Goal: Task Accomplishment & Management: Use online tool/utility

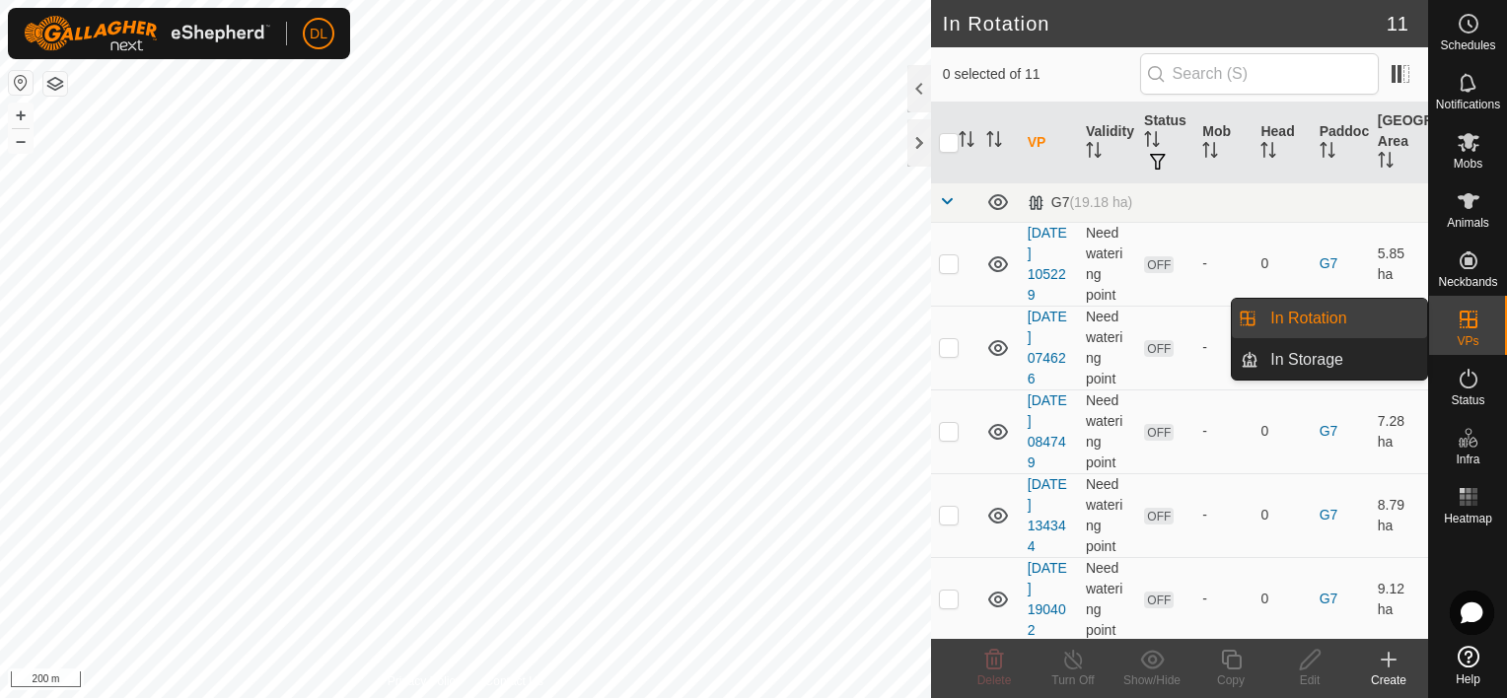
click at [1479, 336] on div "VPs" at bounding box center [1468, 325] width 78 height 59
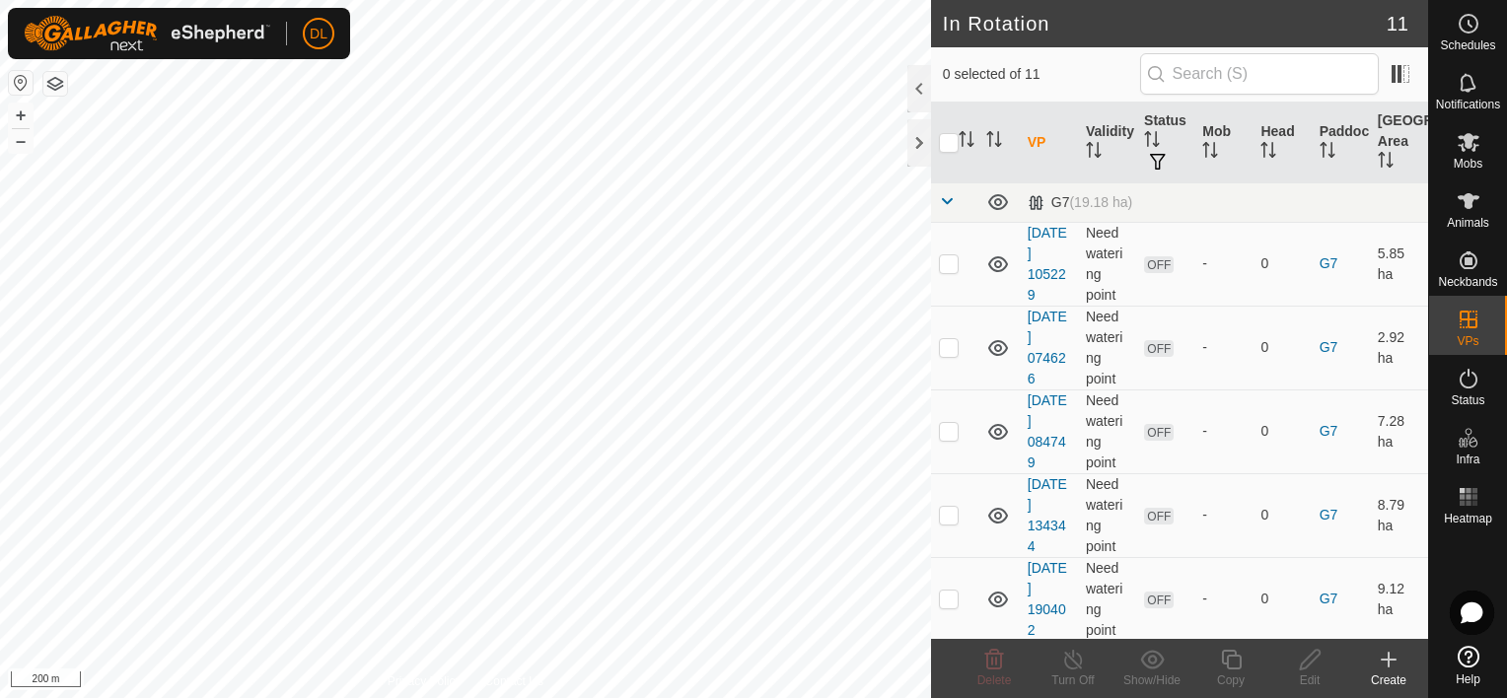
click at [1388, 672] on div "Create" at bounding box center [1388, 681] width 79 height 18
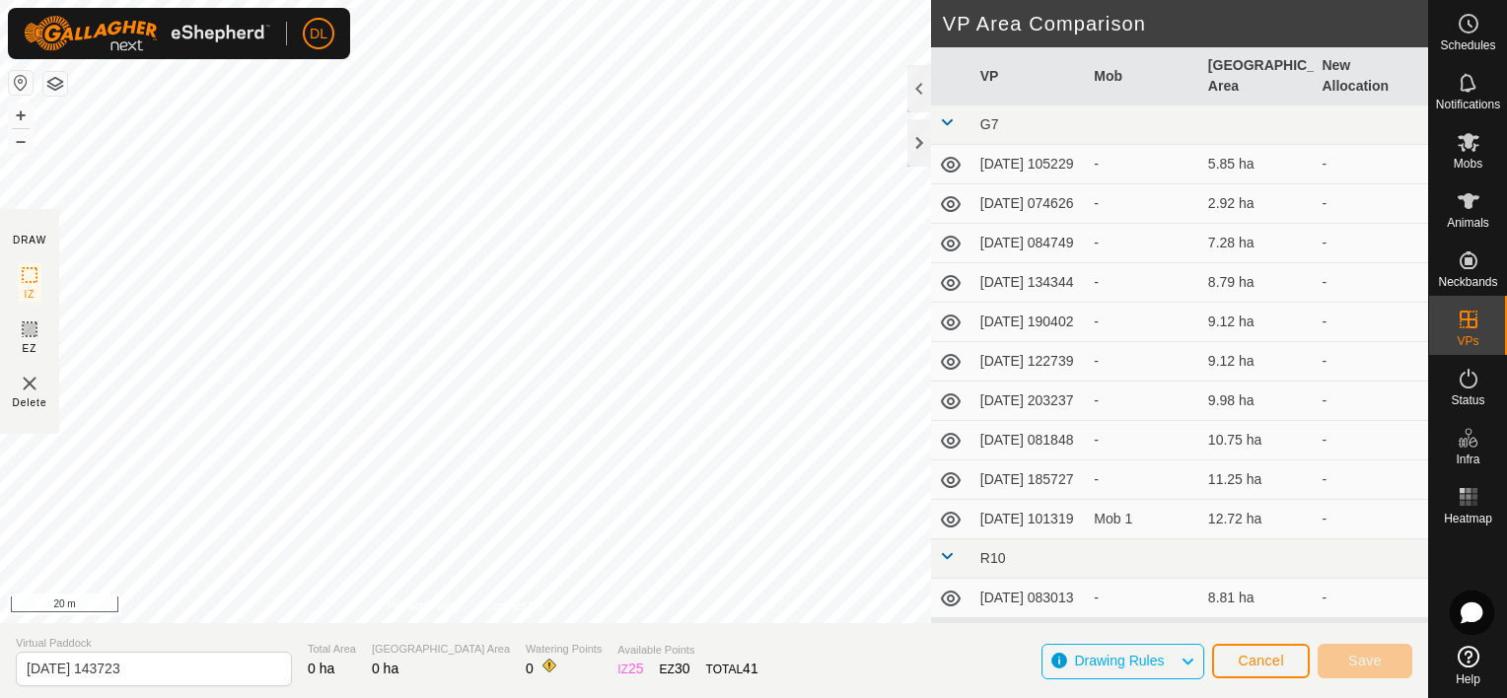
click at [633, 0] on html "DL Schedules Notifications Mobs Animals Neckbands VPs Status Infra Heatmap Help…" at bounding box center [753, 349] width 1507 height 698
click at [264, 643] on div "DRAW IZ EZ Delete Privacy Policy Contact Us + – ⇧ i 50 m VP Area Comparison VP …" at bounding box center [714, 349] width 1428 height 698
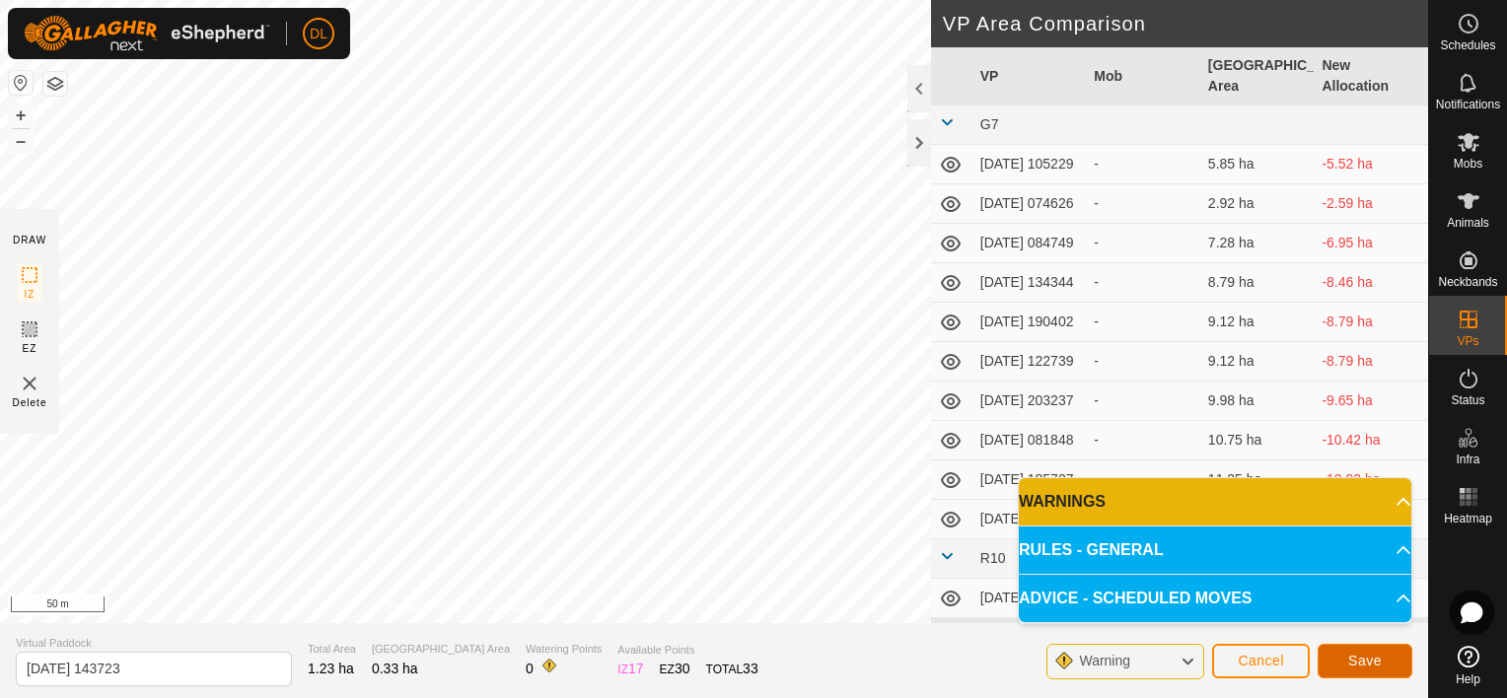
click at [1360, 659] on span "Save" at bounding box center [1365, 661] width 34 height 16
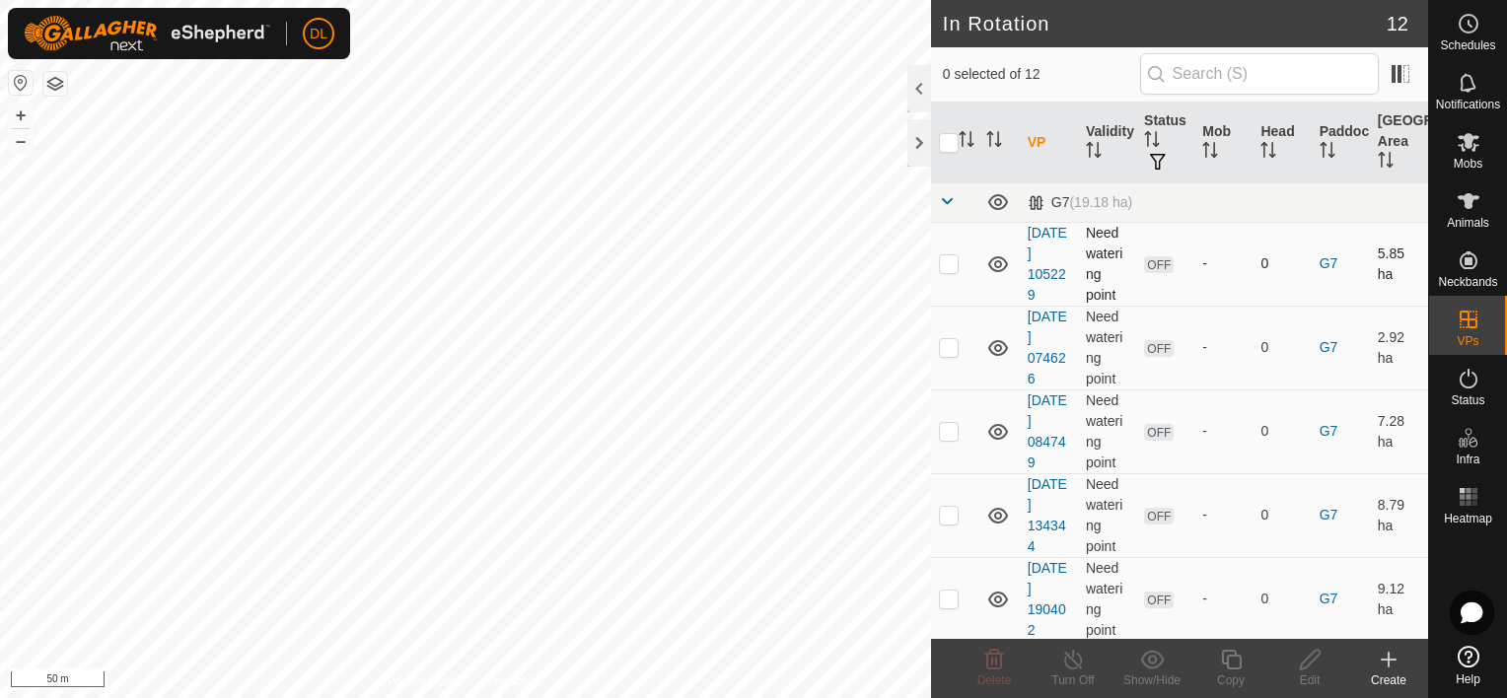
click at [946, 261] on p-checkbox at bounding box center [949, 263] width 20 height 16
click at [947, 256] on p-checkbox at bounding box center [949, 263] width 20 height 16
click at [995, 263] on icon at bounding box center [998, 264] width 20 height 16
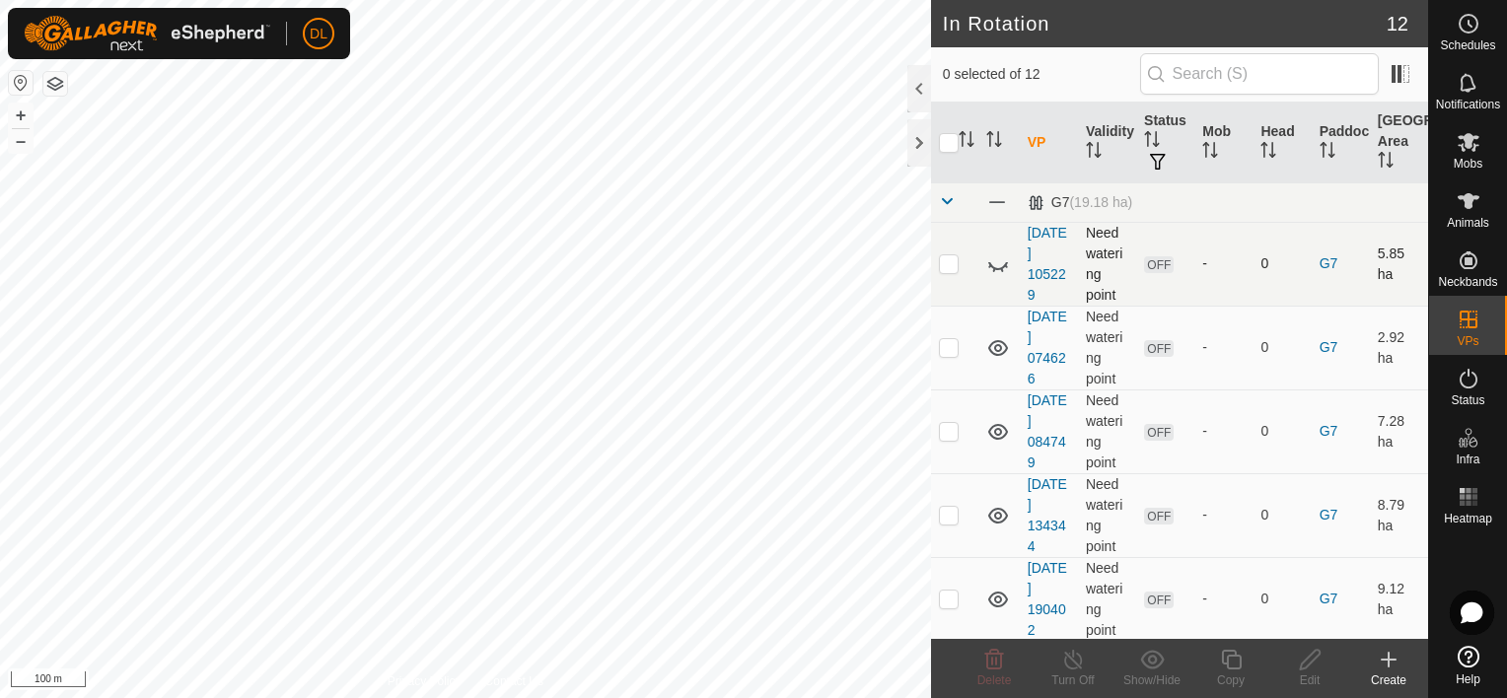
click at [995, 263] on icon at bounding box center [998, 264] width 24 height 24
click at [949, 269] on p-checkbox at bounding box center [949, 263] width 20 height 16
click at [994, 664] on icon at bounding box center [994, 660] width 24 height 24
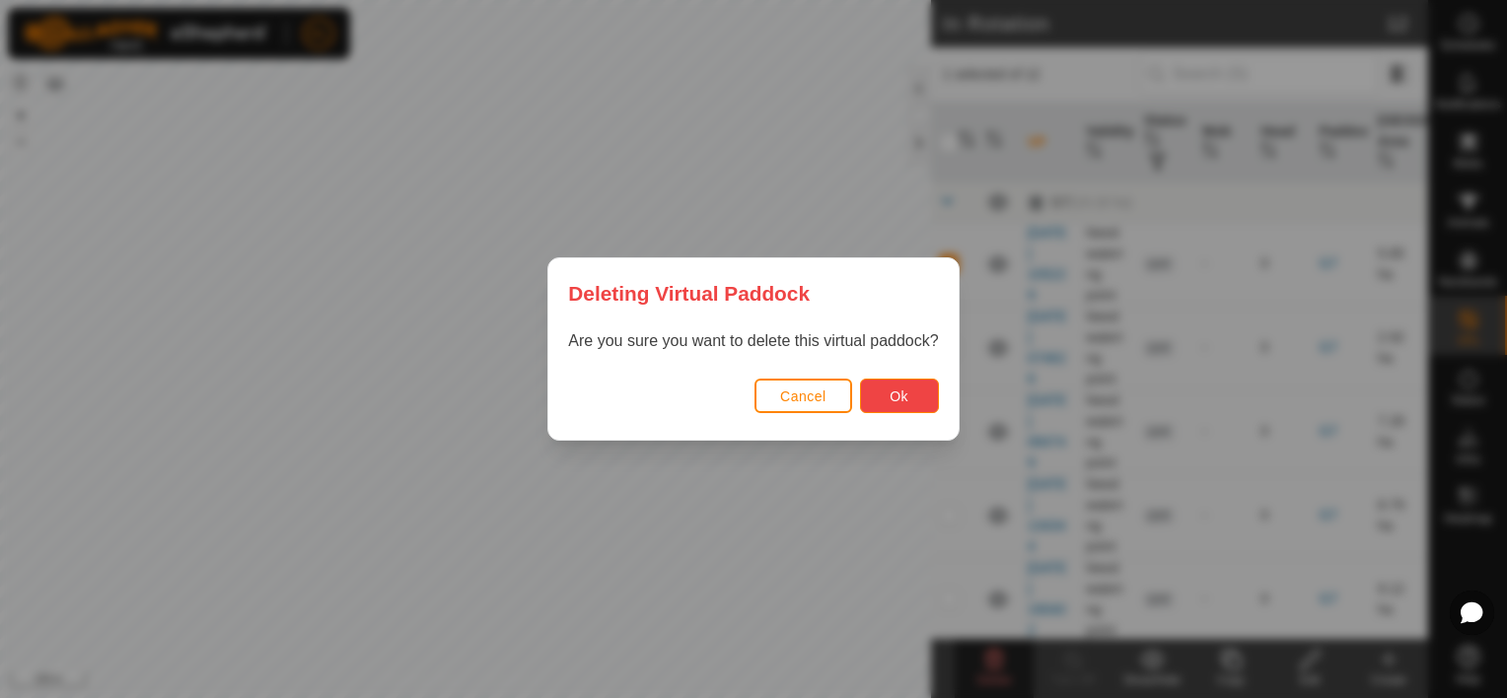
click at [891, 400] on span "Ok" at bounding box center [898, 397] width 19 height 16
checkbox input "false"
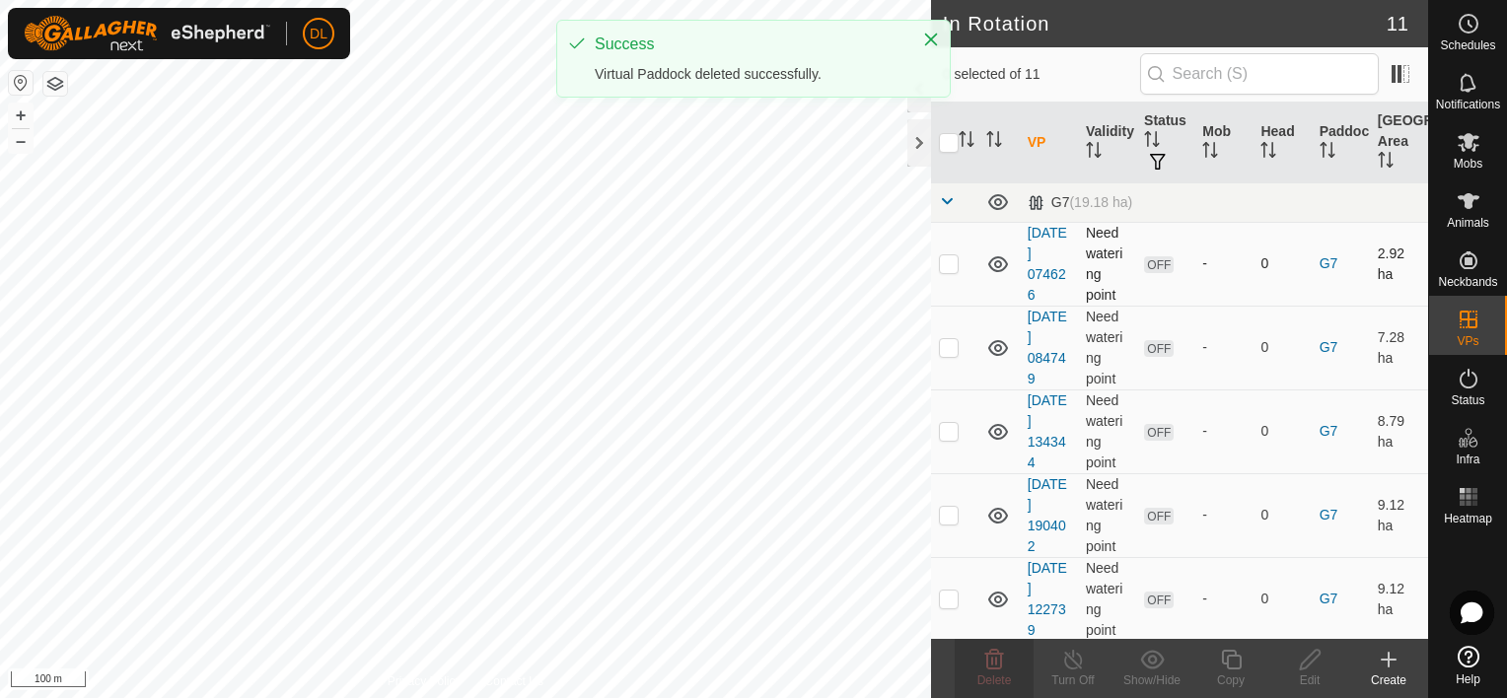
click at [947, 263] on p-checkbox at bounding box center [949, 263] width 20 height 16
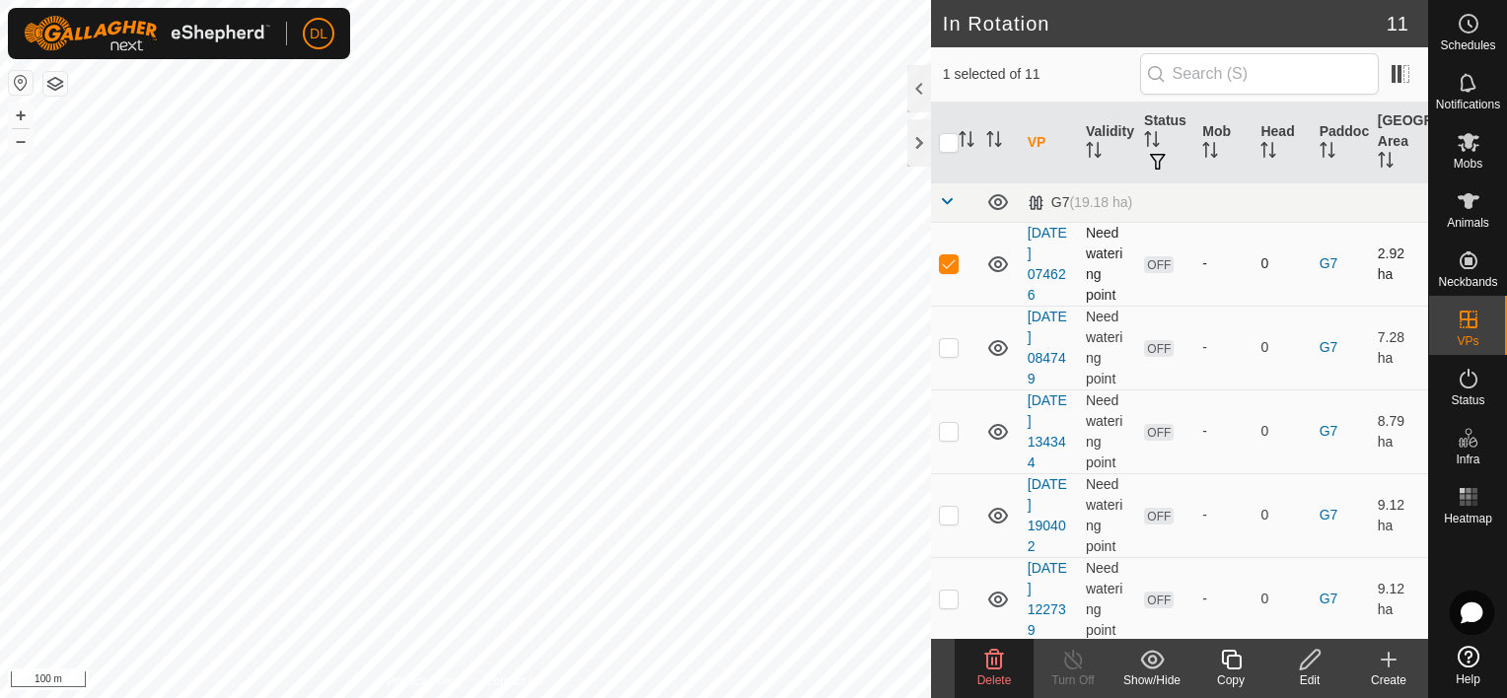
click at [955, 264] on p-checkbox at bounding box center [949, 263] width 20 height 16
checkbox input "false"
click at [945, 347] on p-checkbox at bounding box center [949, 347] width 20 height 16
click at [990, 661] on icon at bounding box center [994, 660] width 24 height 24
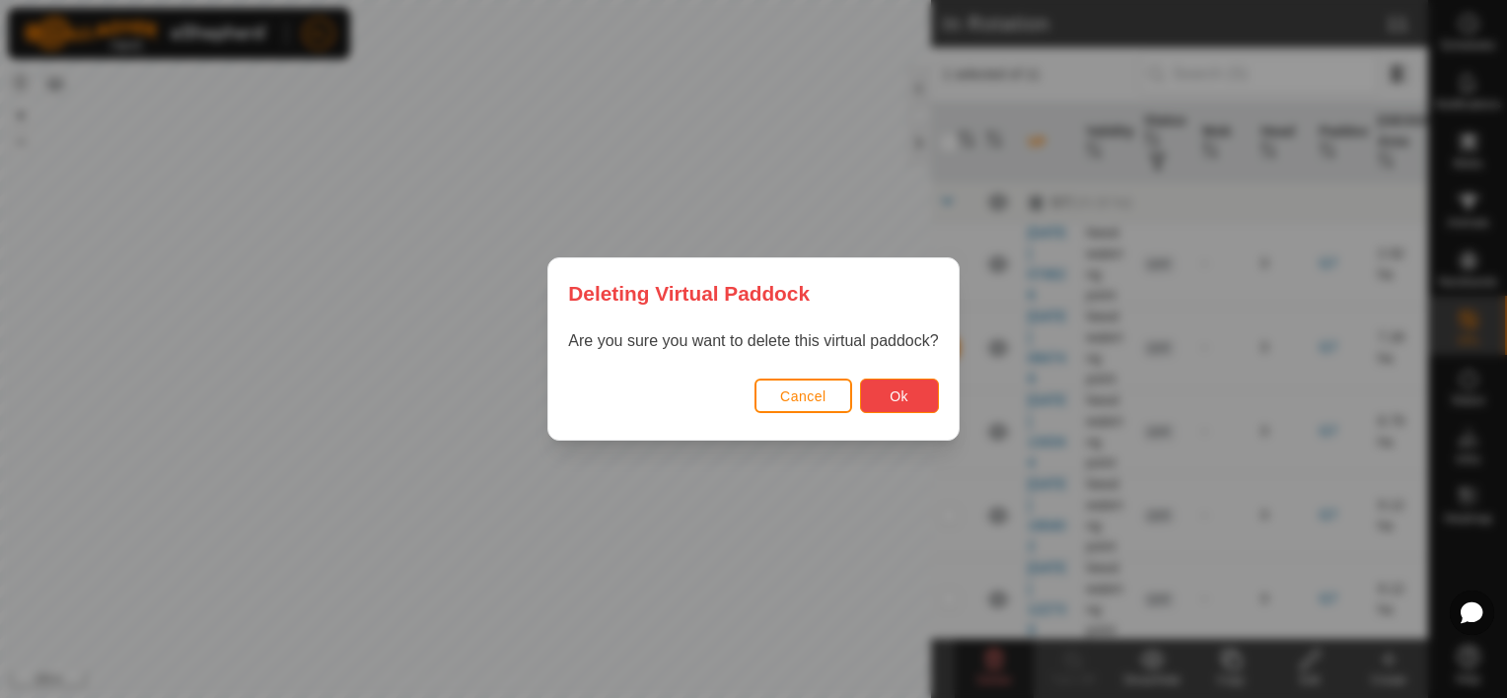
click at [892, 392] on span "Ok" at bounding box center [898, 397] width 19 height 16
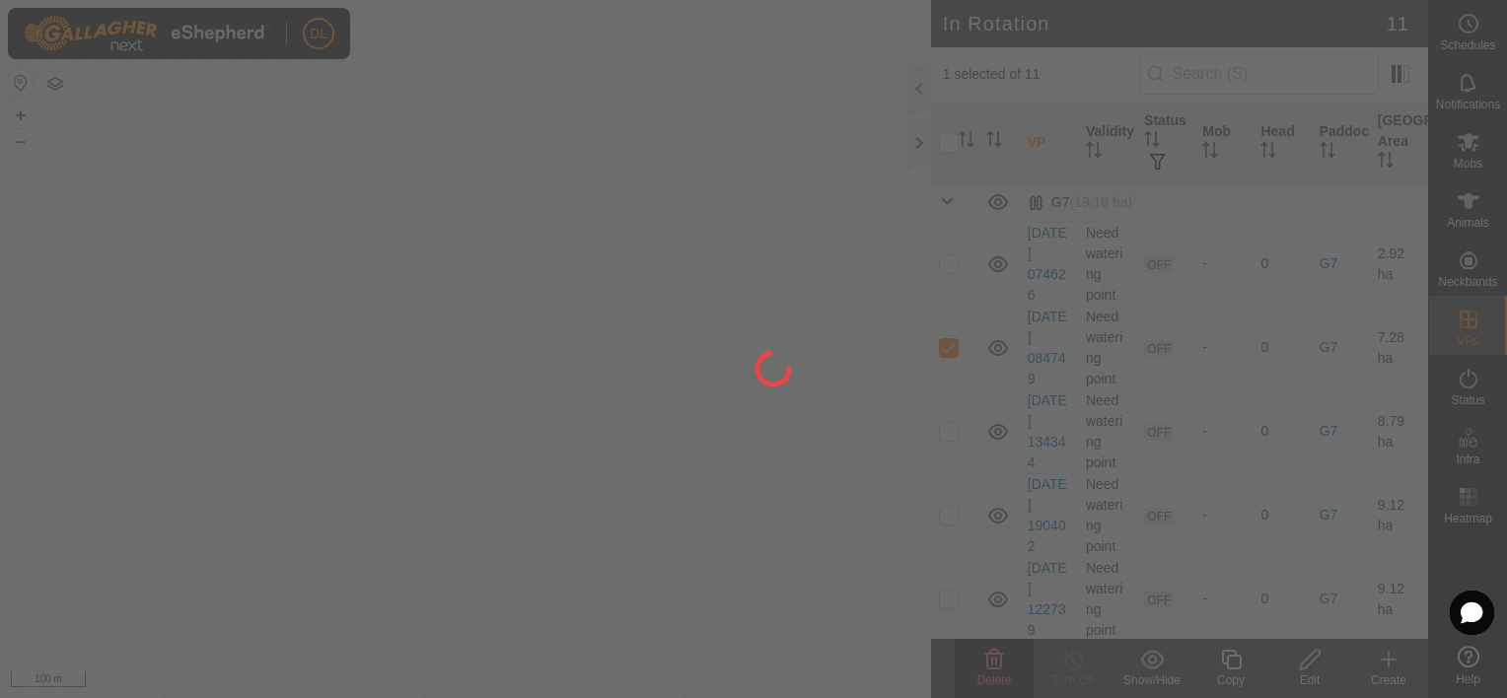
checkbox input "false"
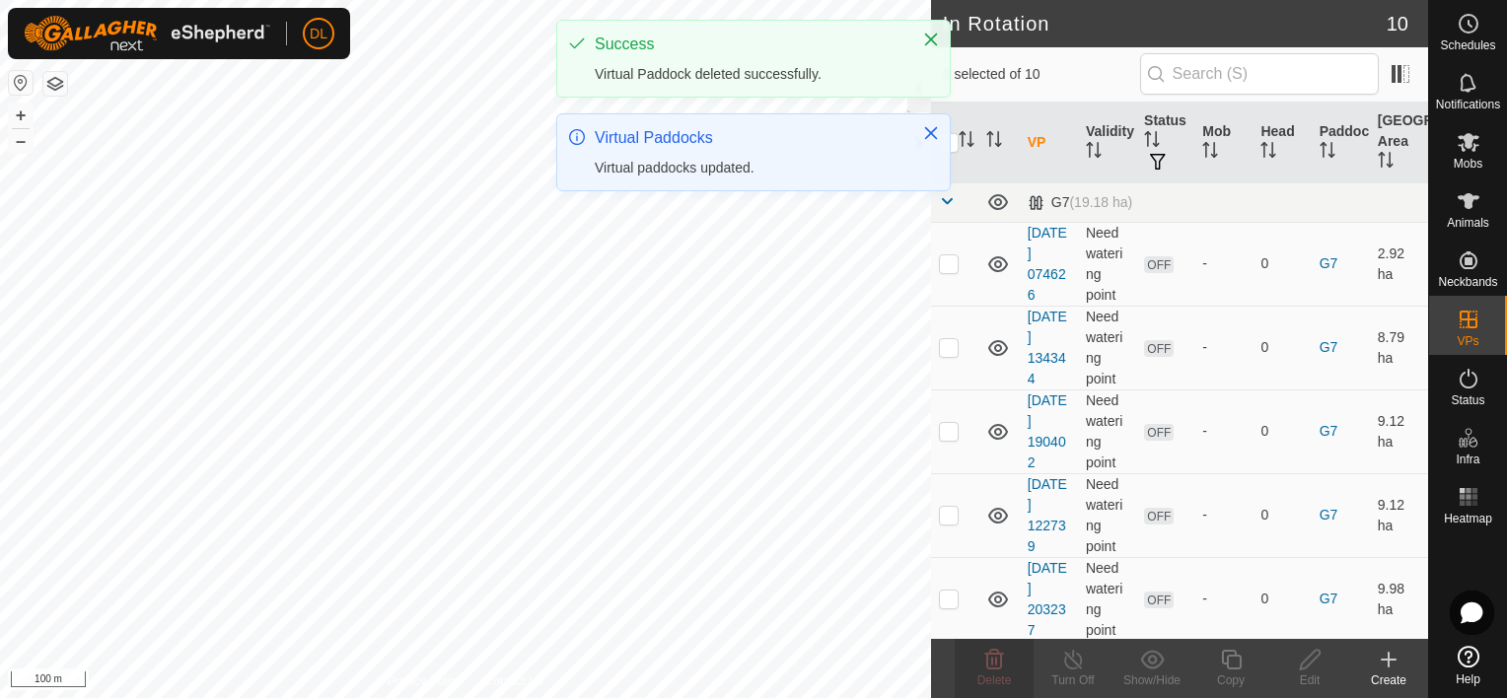
click at [947, 347] on p-checkbox at bounding box center [949, 347] width 20 height 16
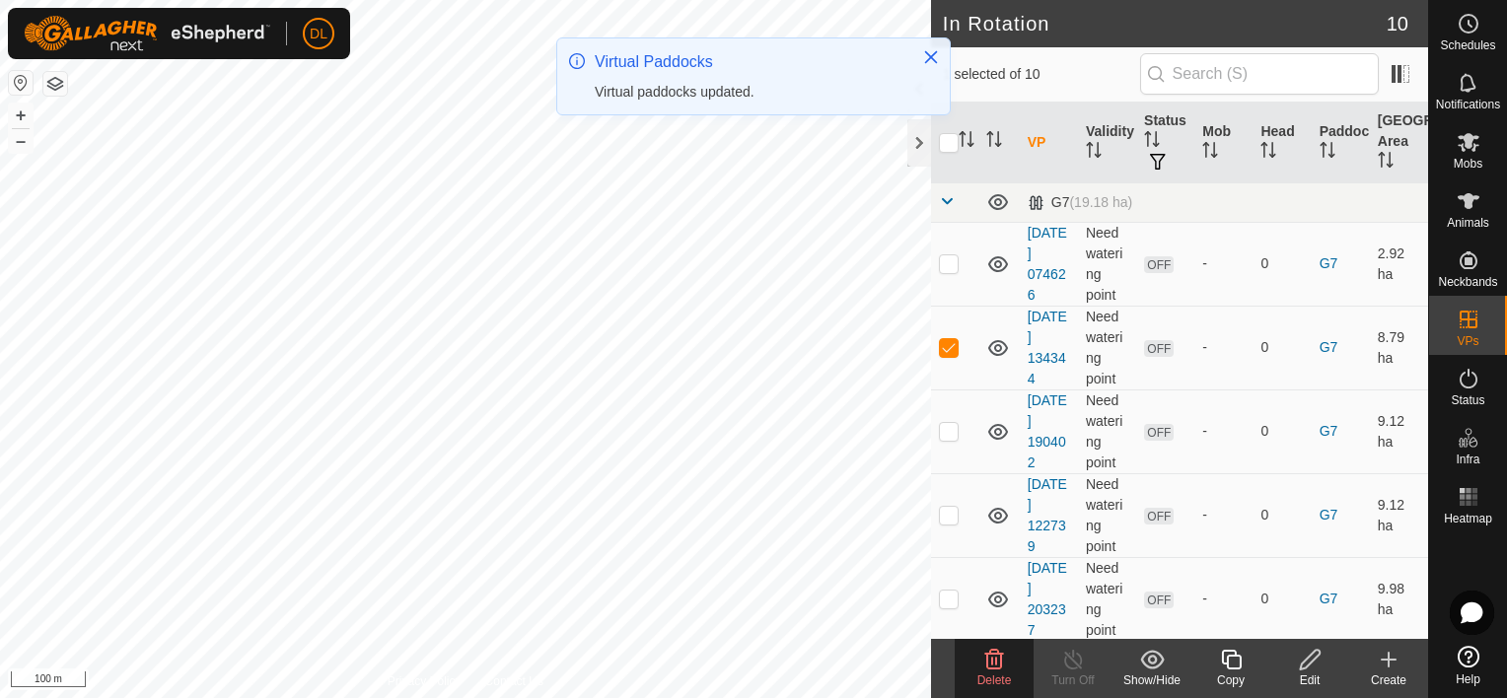
click at [996, 671] on icon at bounding box center [994, 660] width 24 height 24
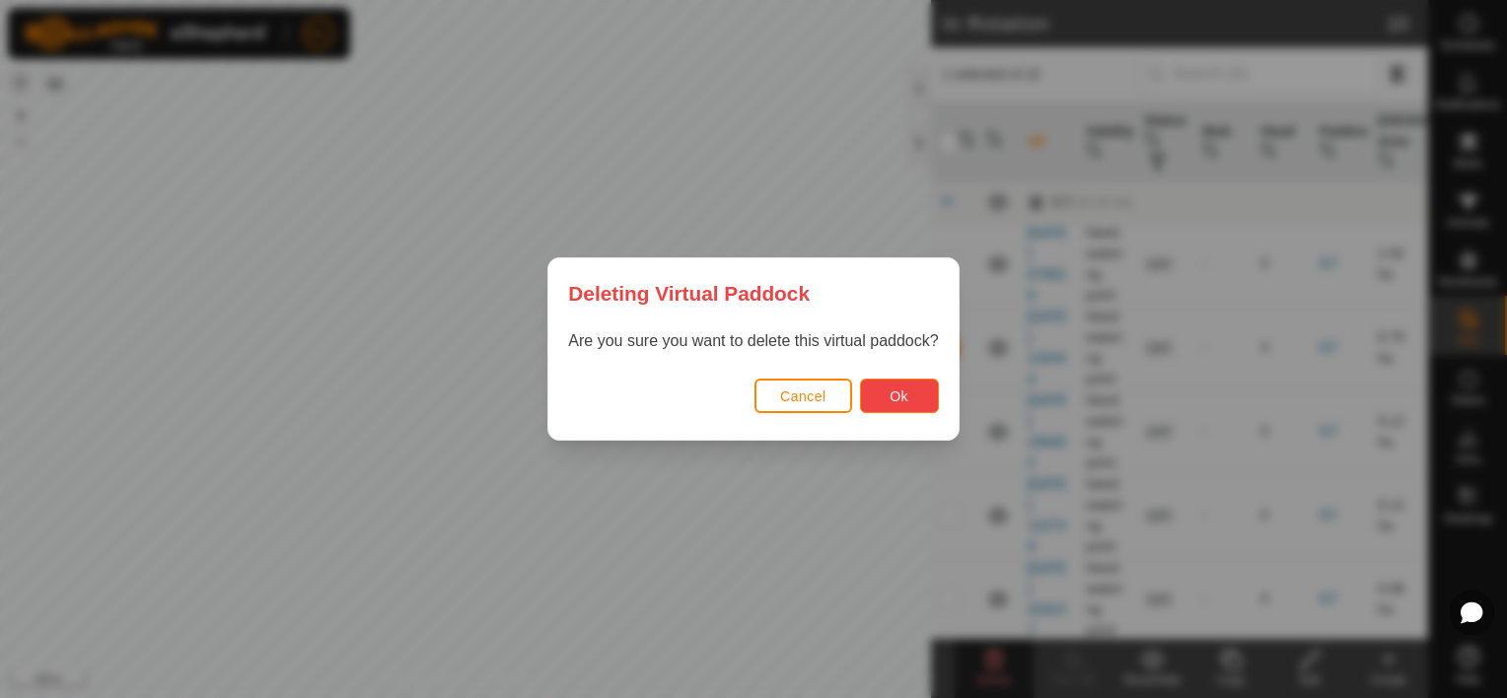
click at [902, 409] on button "Ok" at bounding box center [899, 396] width 79 height 35
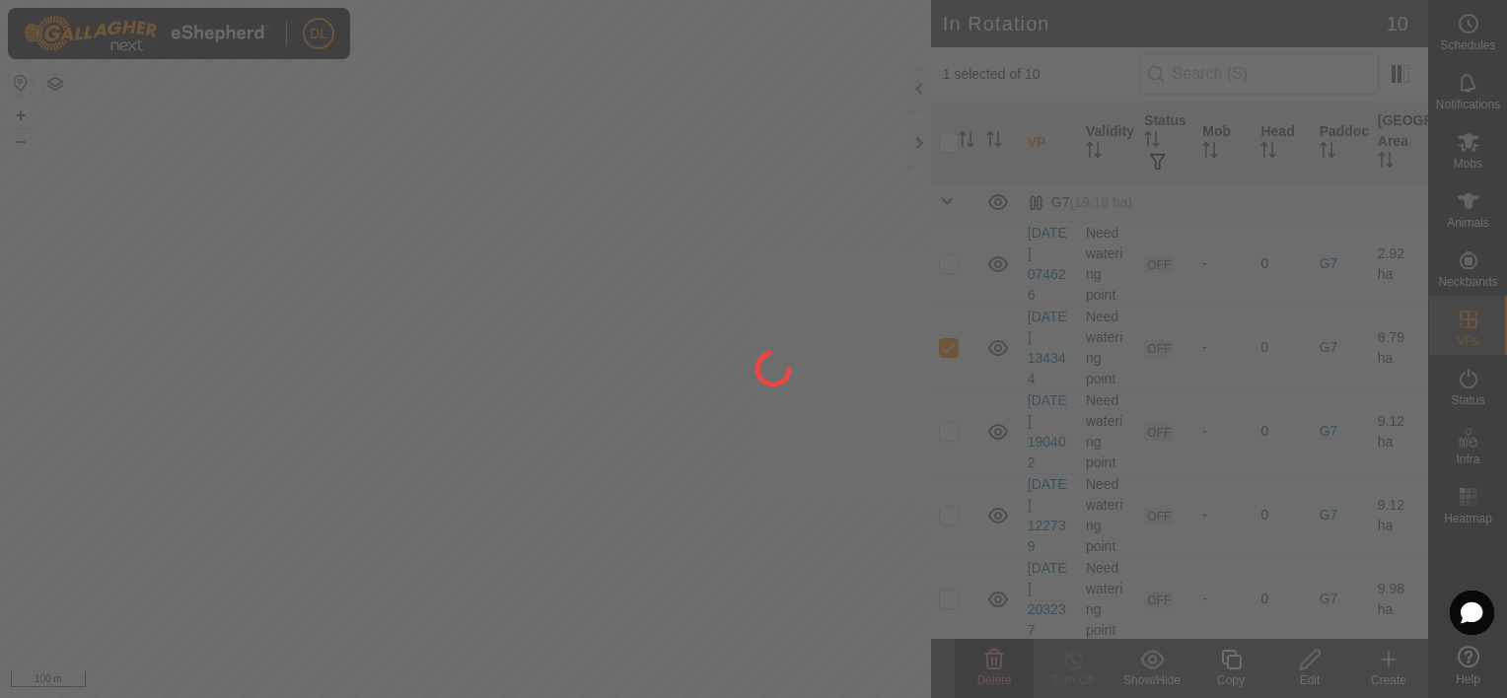
checkbox input "false"
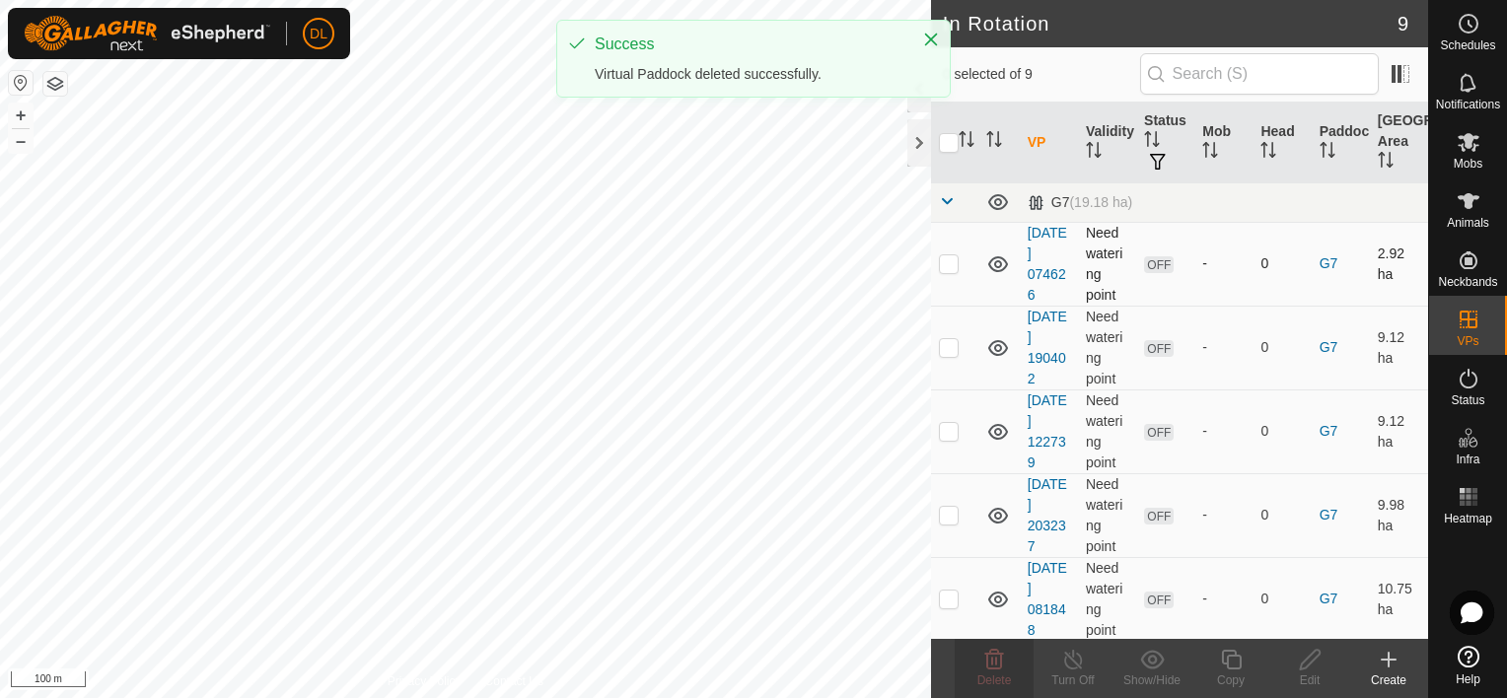
click at [949, 271] on td at bounding box center [954, 264] width 47 height 84
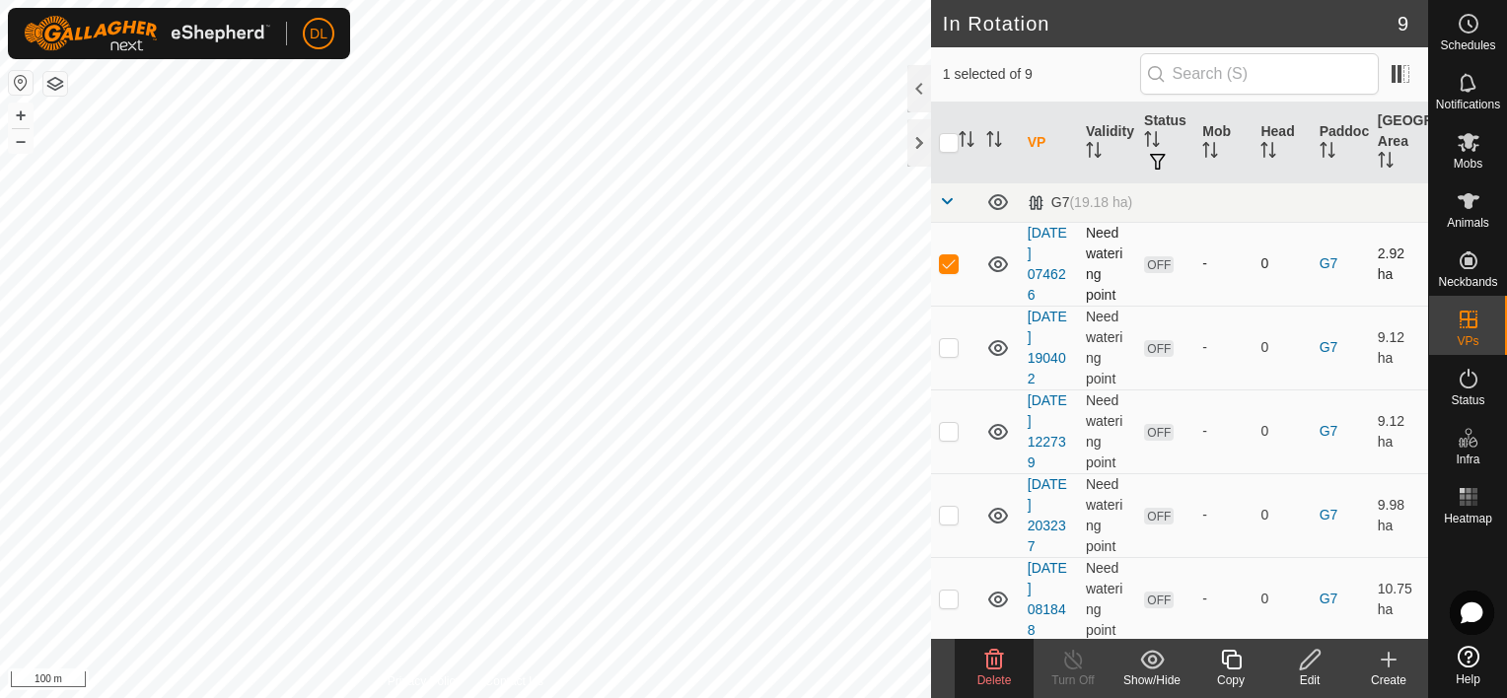
click at [955, 263] on p-checkbox at bounding box center [949, 263] width 20 height 16
checkbox input "false"
click at [951, 343] on p-checkbox at bounding box center [949, 347] width 20 height 16
click at [988, 672] on div "Delete" at bounding box center [994, 681] width 79 height 18
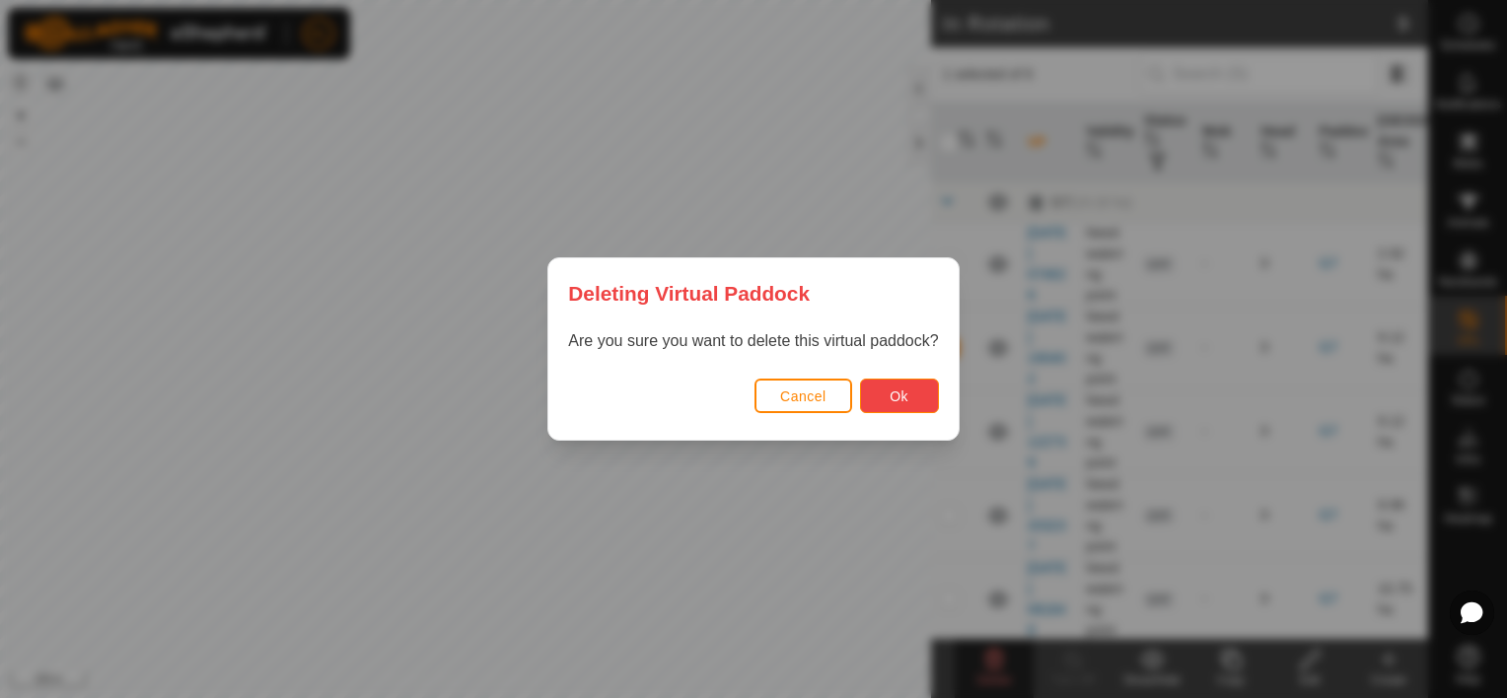
click at [905, 394] on span "Ok" at bounding box center [898, 397] width 19 height 16
checkbox input "false"
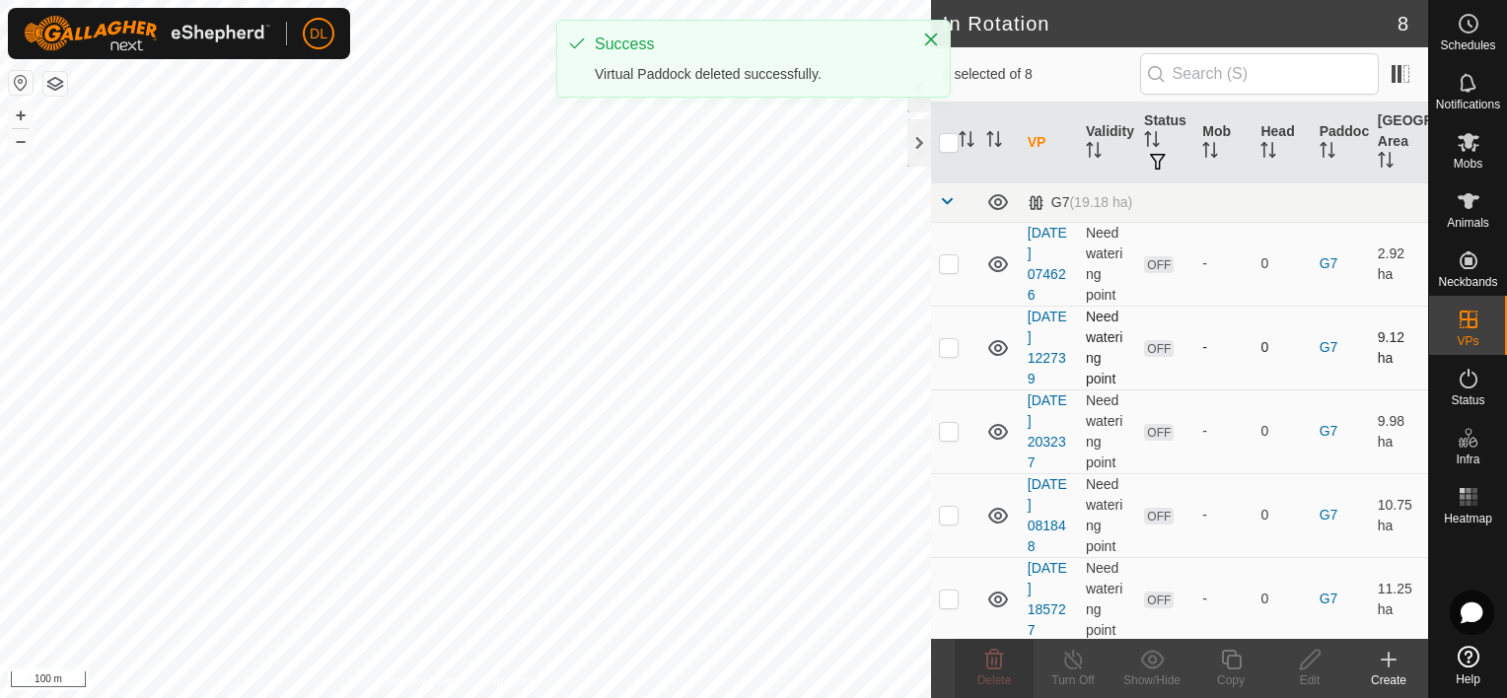
click at [953, 347] on p-checkbox at bounding box center [949, 347] width 20 height 16
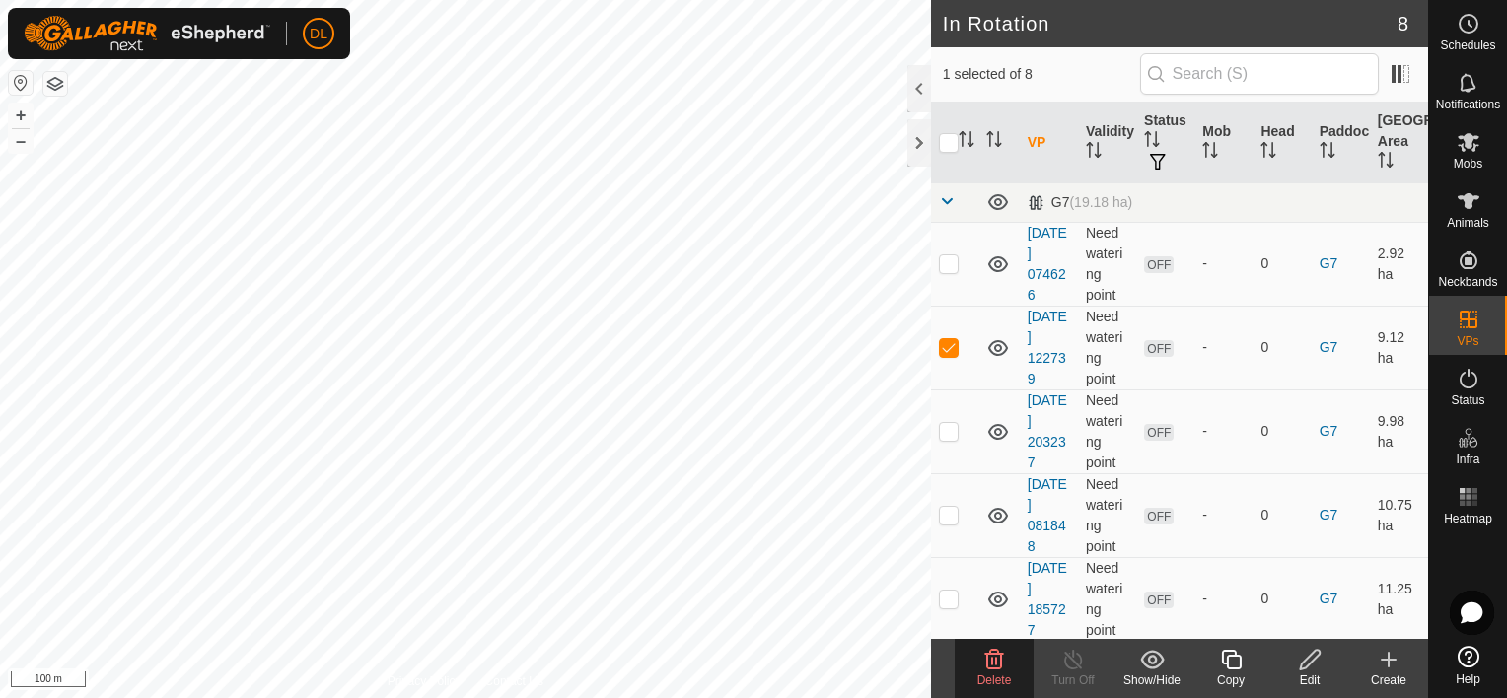
click at [991, 666] on icon at bounding box center [994, 660] width 24 height 24
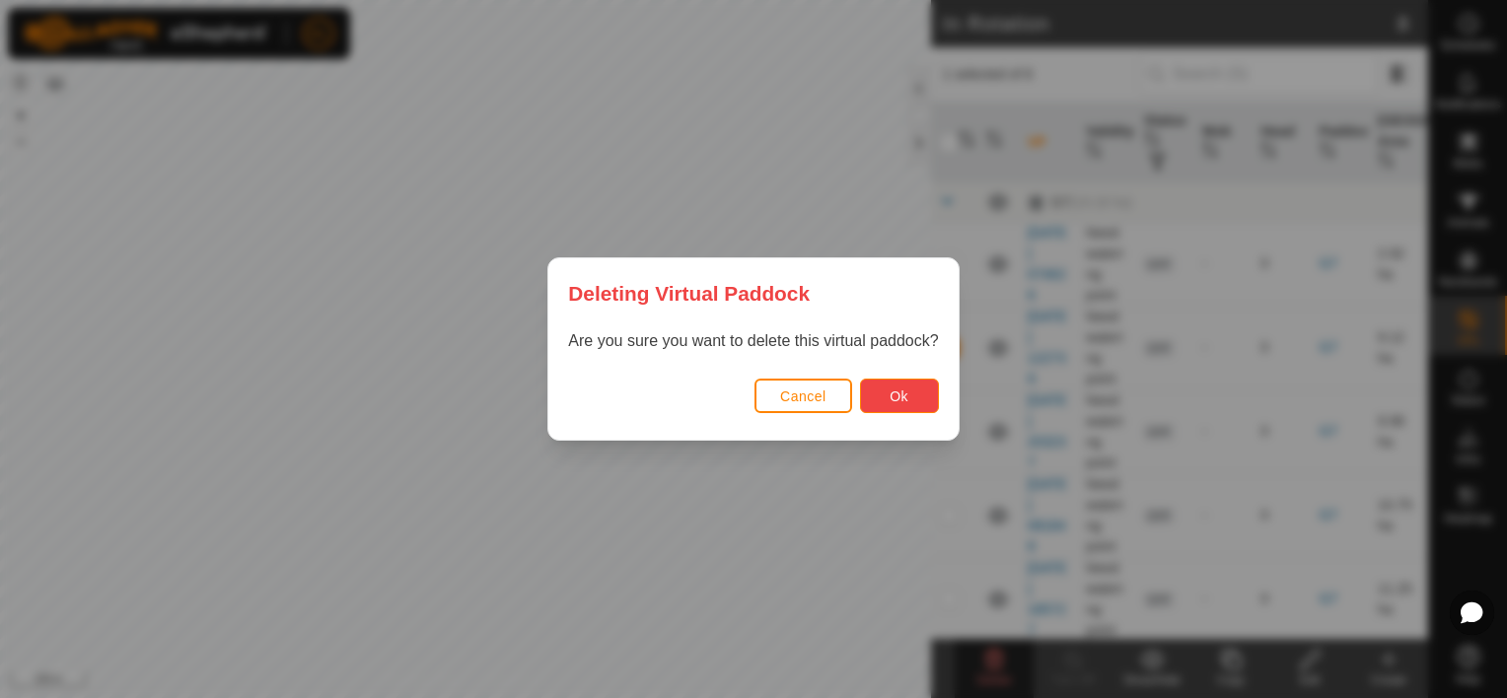
click at [884, 403] on button "Ok" at bounding box center [899, 396] width 79 height 35
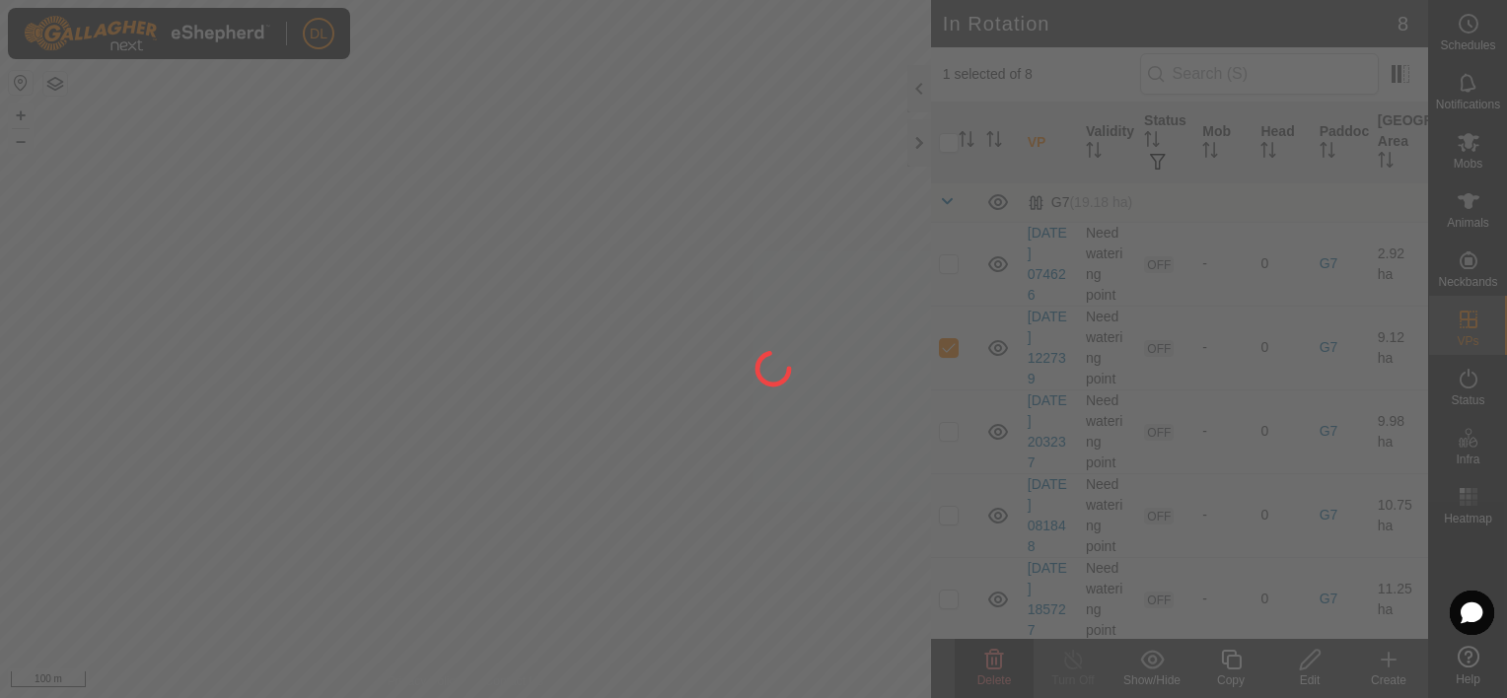
checkbox input "false"
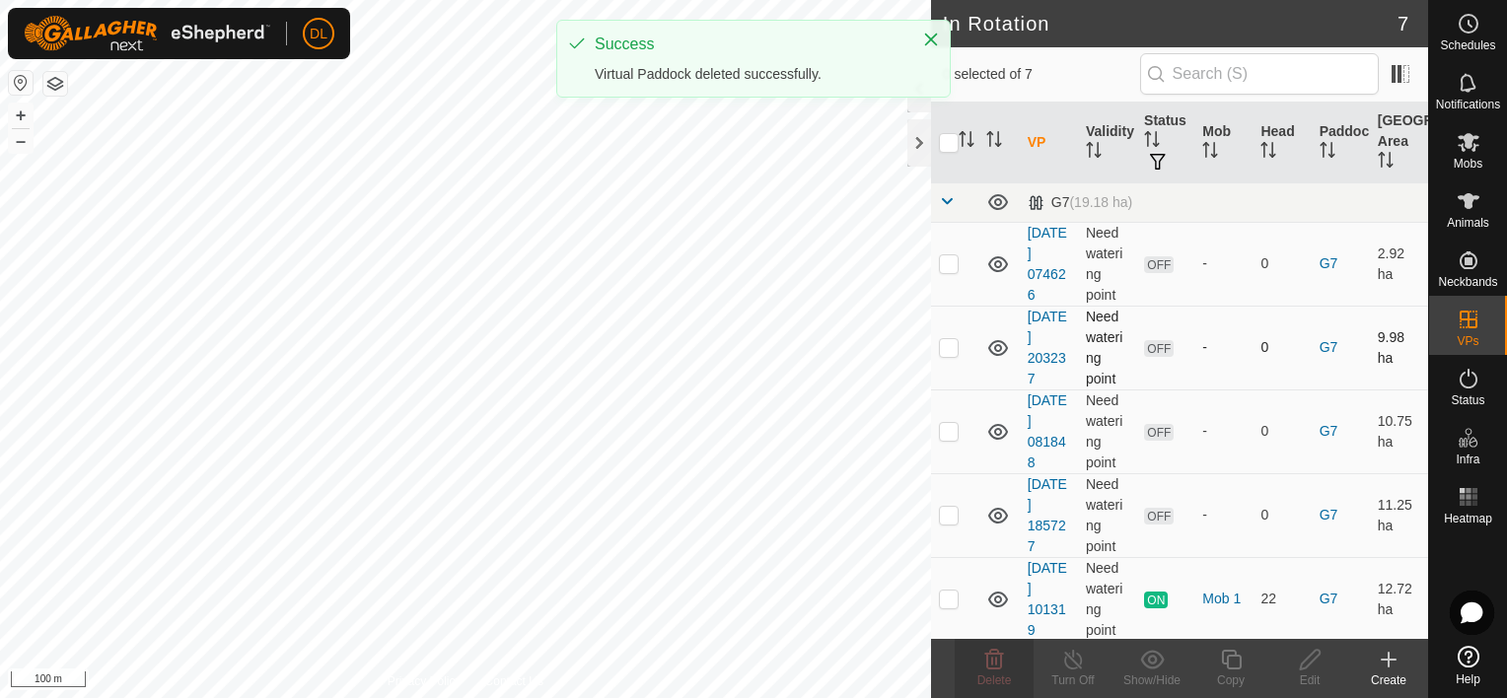
click at [948, 346] on p-checkbox at bounding box center [949, 347] width 20 height 16
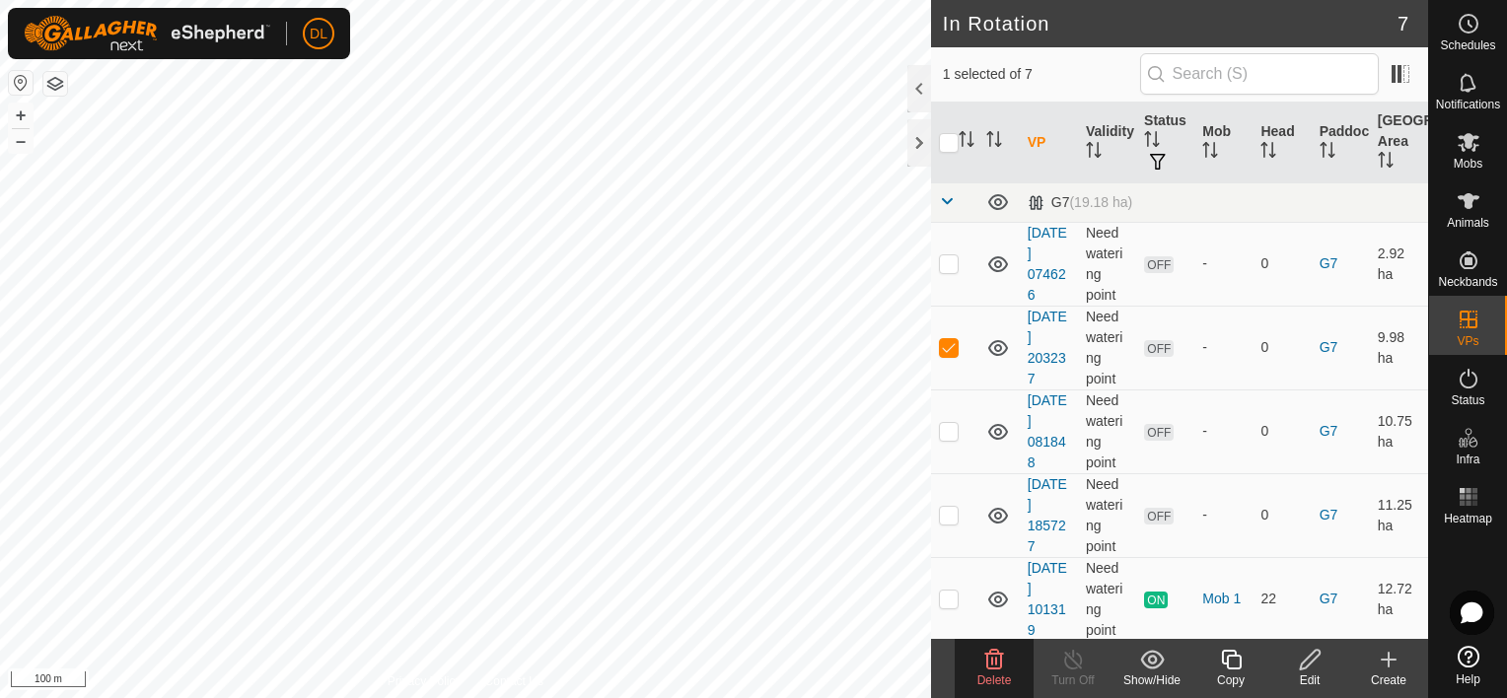
click at [986, 677] on span "Delete" at bounding box center [994, 681] width 35 height 14
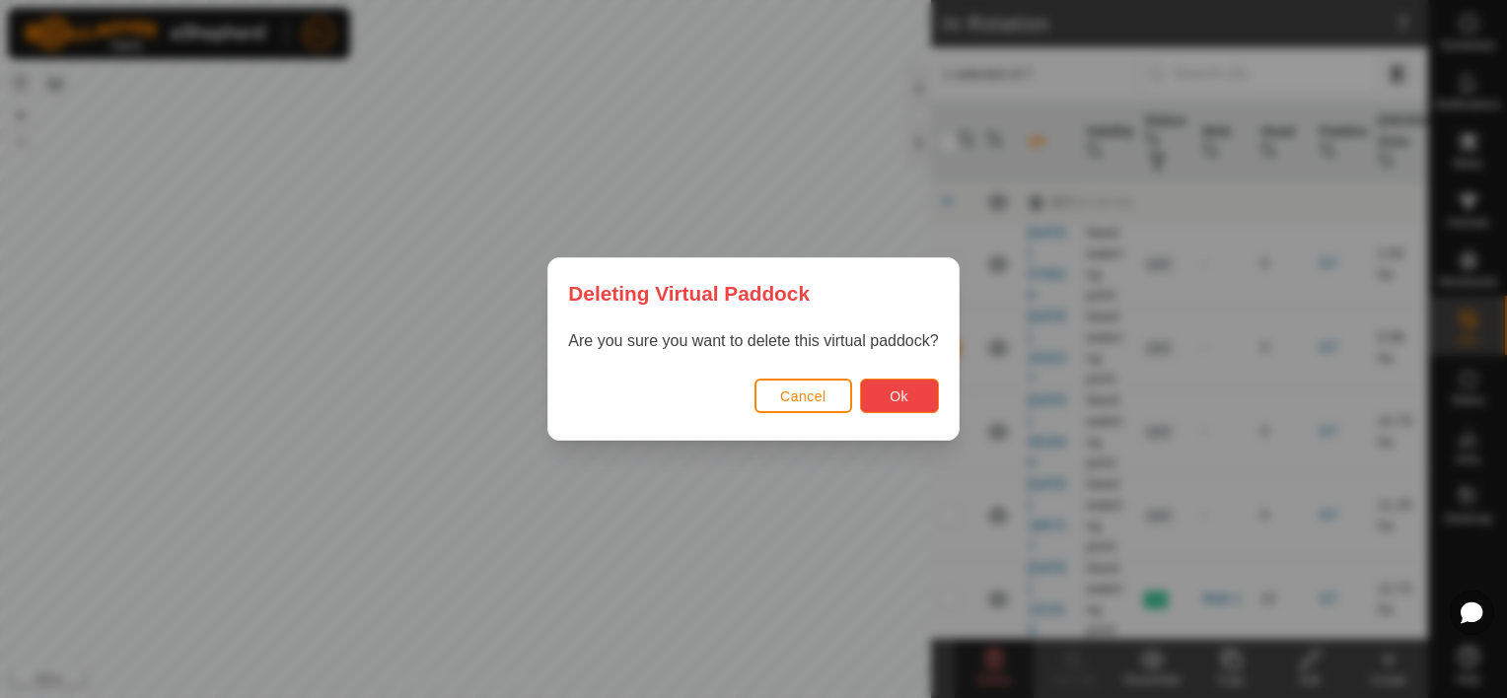
click at [921, 402] on button "Ok" at bounding box center [899, 396] width 79 height 35
checkbox input "false"
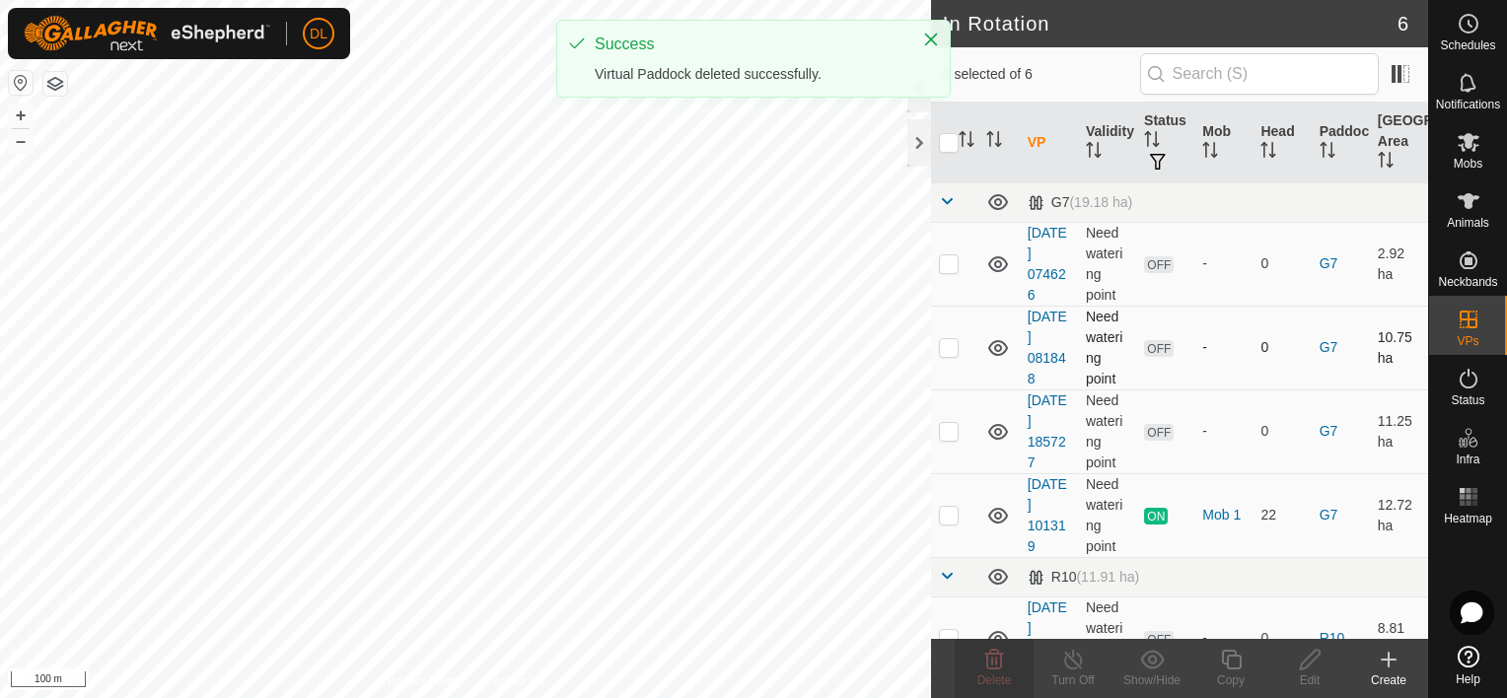
click at [956, 349] on p-checkbox at bounding box center [949, 347] width 20 height 16
checkbox input "true"
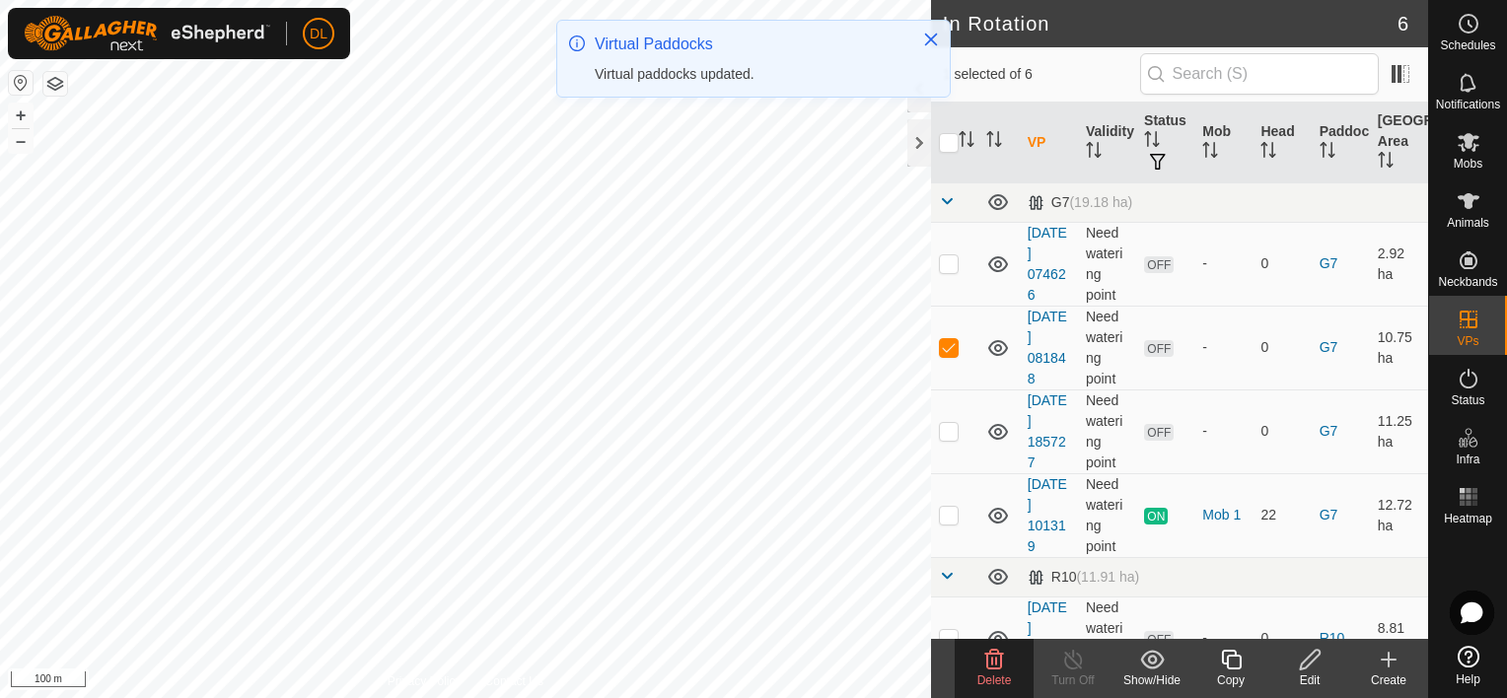
click at [991, 666] on icon at bounding box center [994, 660] width 24 height 24
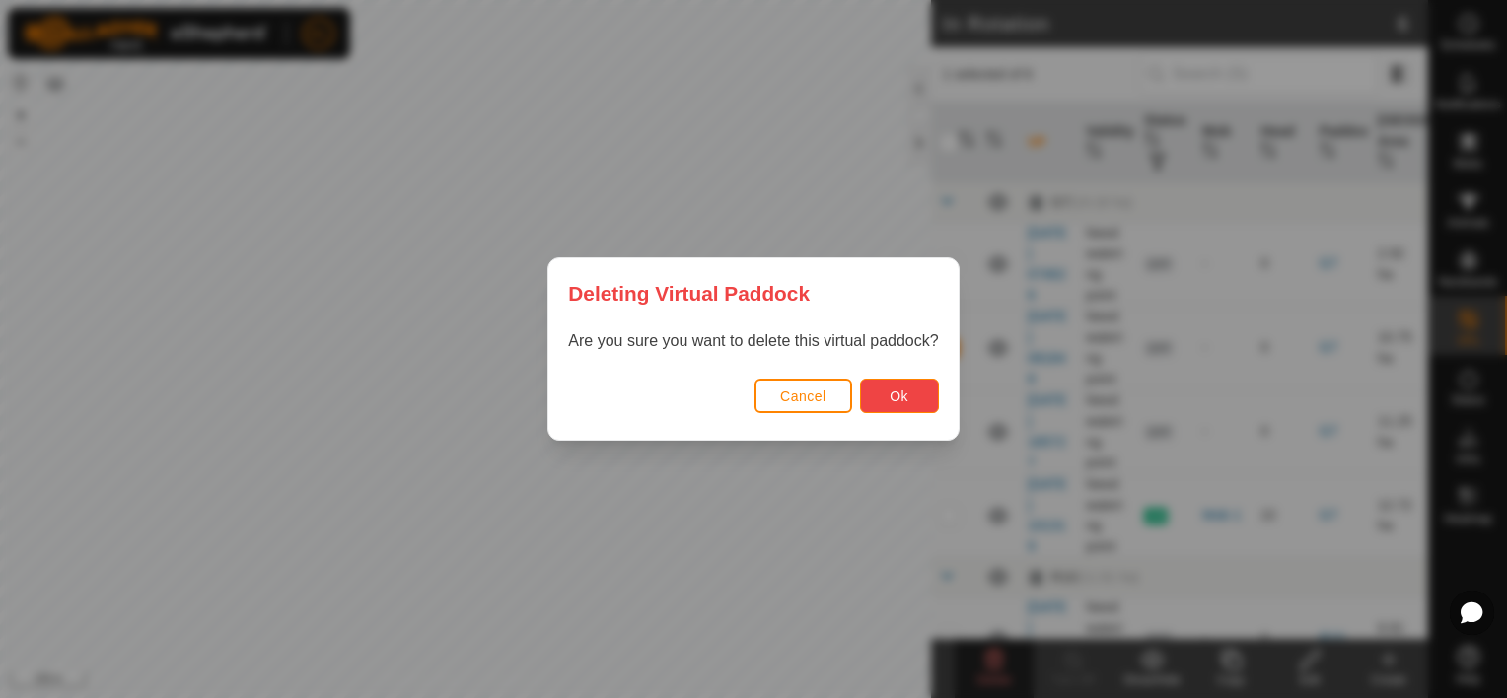
click at [887, 397] on button "Ok" at bounding box center [899, 396] width 79 height 35
checkbox input "false"
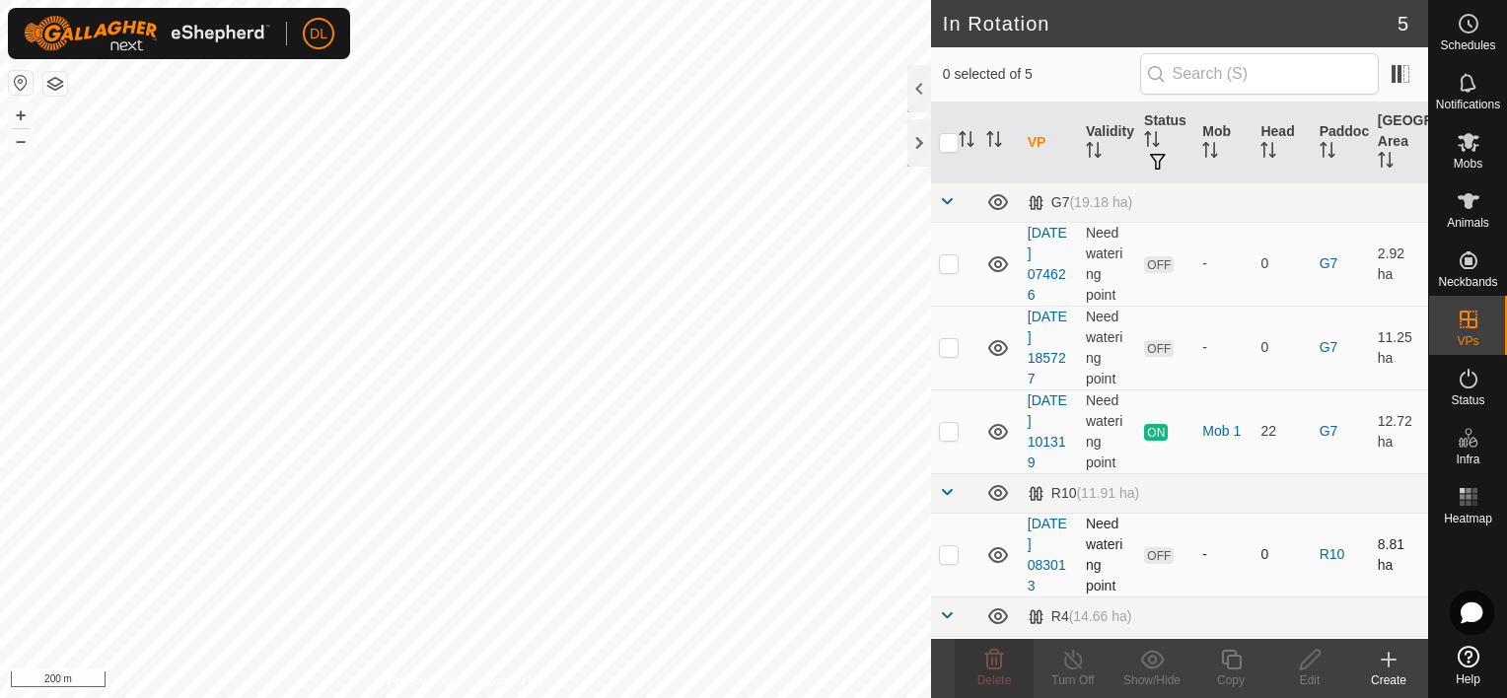
click at [953, 551] on p-checkbox at bounding box center [949, 554] width 20 height 16
click at [998, 672] on div "Delete" at bounding box center [994, 681] width 79 height 18
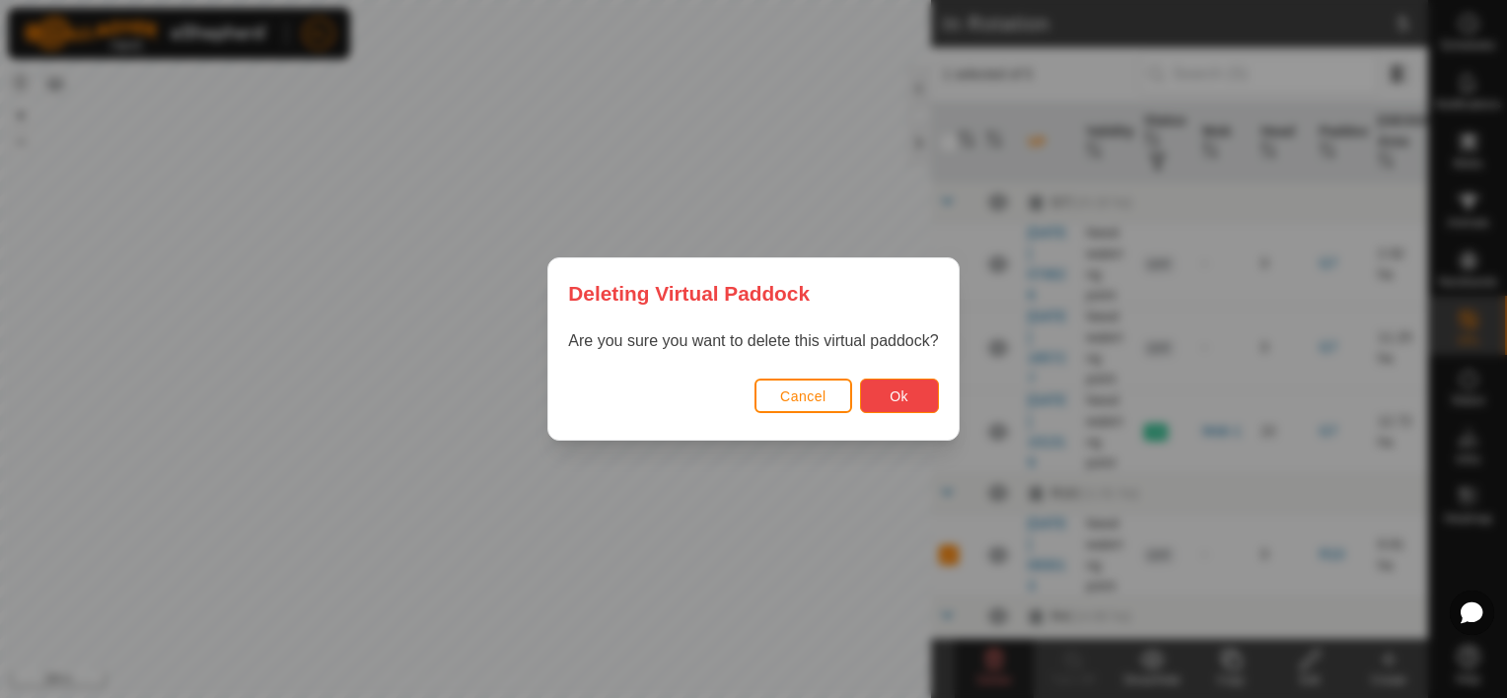
click at [891, 398] on span "Ok" at bounding box center [898, 397] width 19 height 16
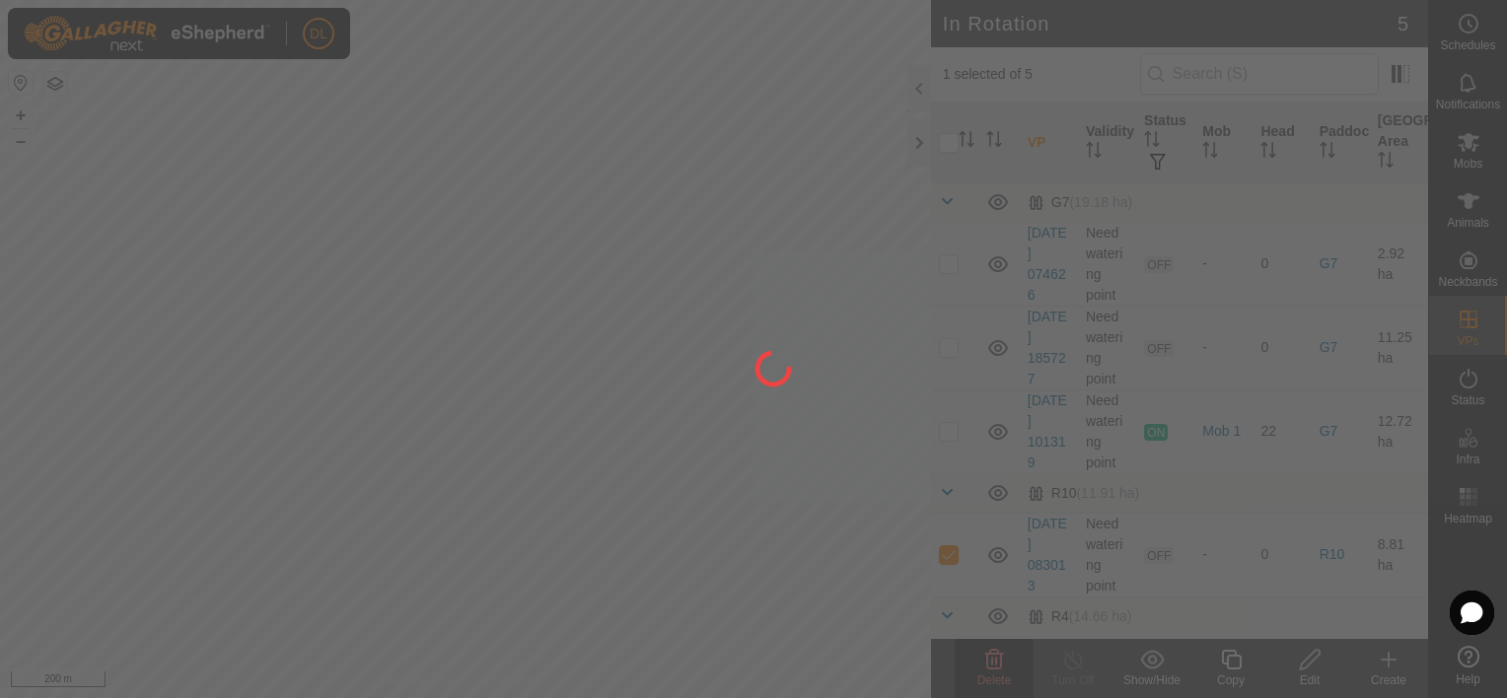
checkbox input "false"
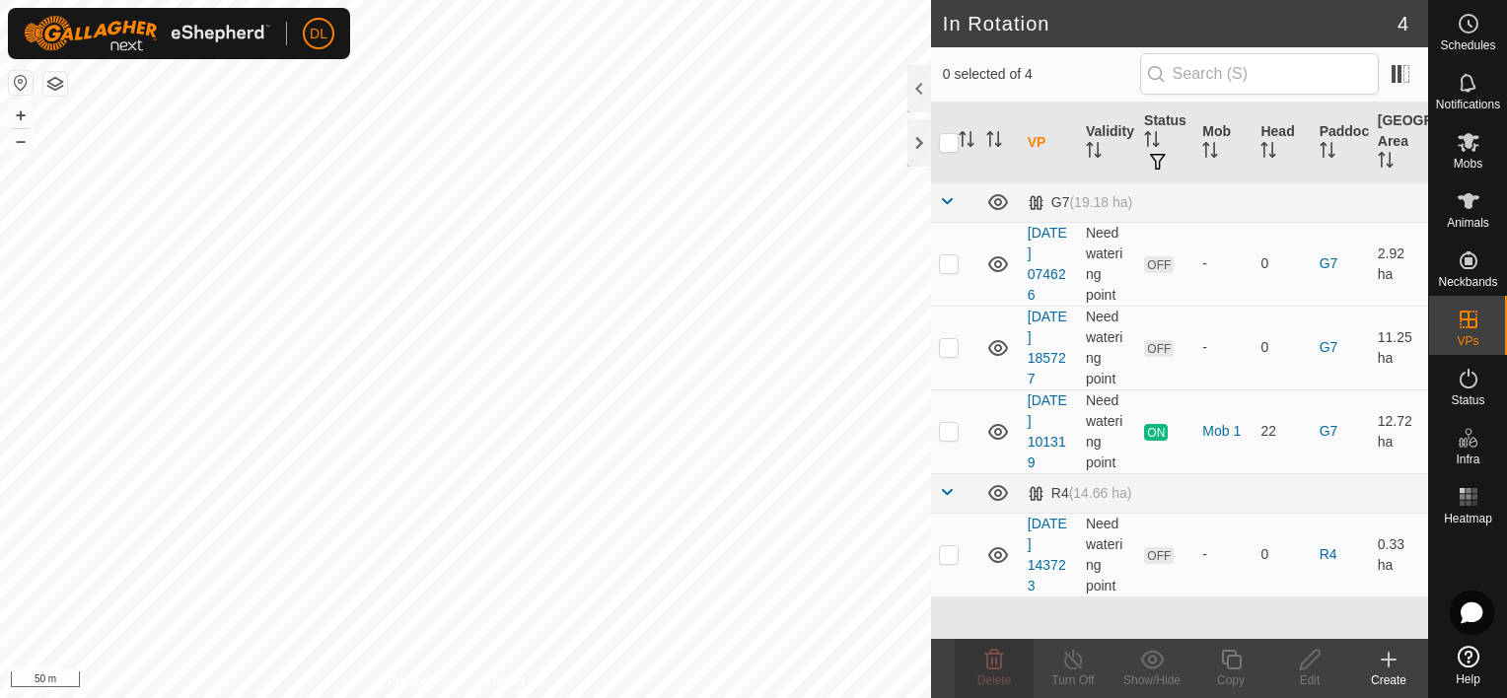
click at [173, 0] on html "DL Schedules Notifications Mobs Animals Neckbands VPs Status Infra Heatmap Help…" at bounding box center [753, 349] width 1507 height 698
click at [1381, 674] on div "Create" at bounding box center [1388, 681] width 79 height 18
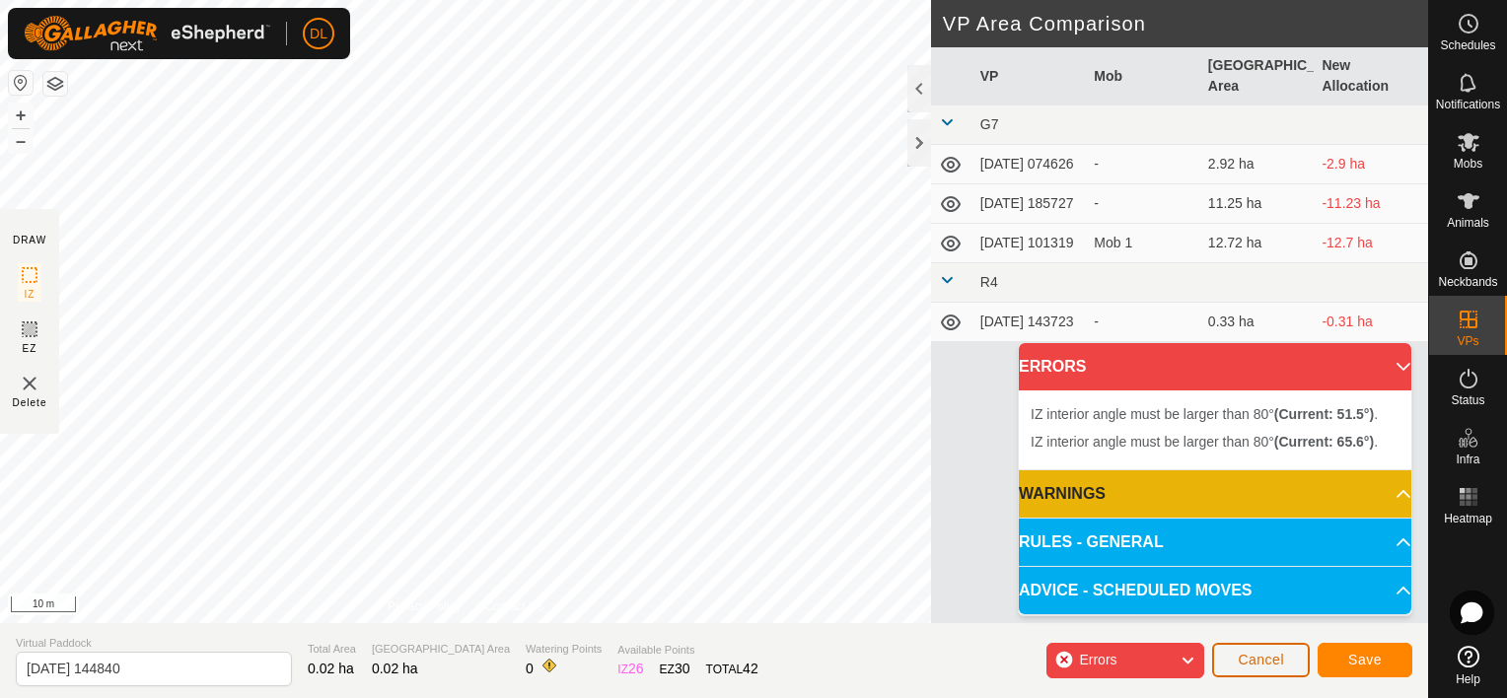
click at [1281, 663] on span "Cancel" at bounding box center [1261, 660] width 46 height 16
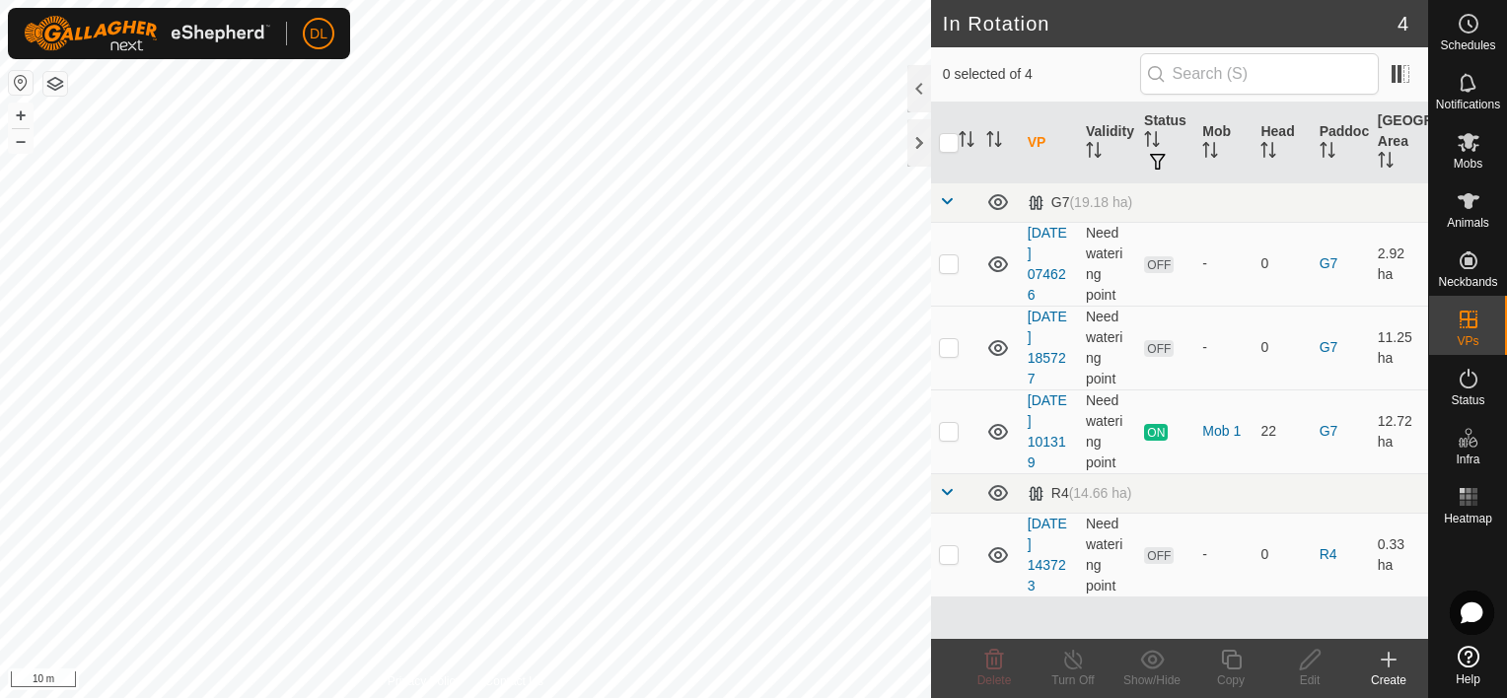
click at [1385, 663] on icon at bounding box center [1389, 660] width 24 height 24
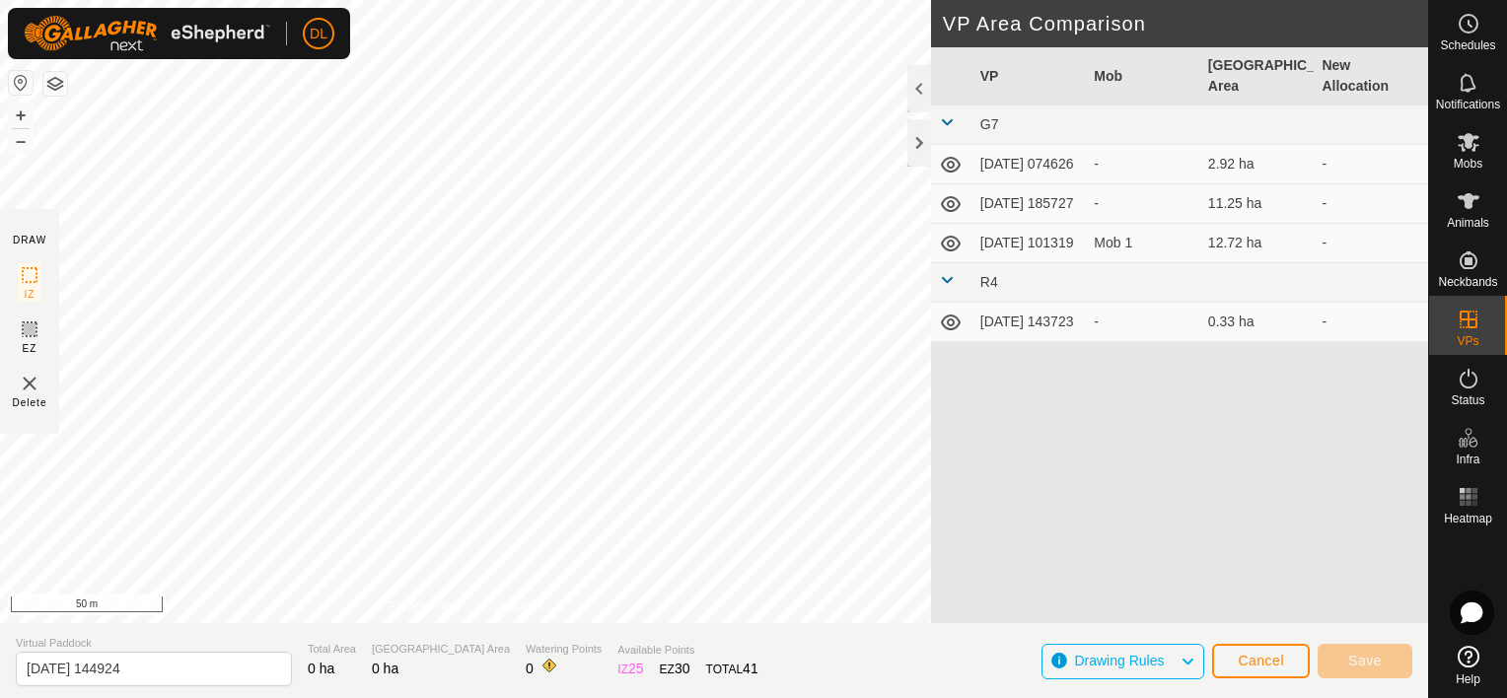
click at [604, 639] on div "DRAW IZ EZ Delete Privacy Policy Contact Us + – ⇧ i 50 m VP Area Comparison VP …" at bounding box center [714, 349] width 1428 height 698
click at [649, 671] on div "DRAW IZ EZ Delete Privacy Policy Contact Us + – ⇧ i 50 m VP Area Comparison VP …" at bounding box center [714, 349] width 1428 height 698
click at [147, 49] on div "DL Schedules Notifications Mobs Animals Neckbands VPs Status Infra Heatmap Help…" at bounding box center [753, 349] width 1507 height 698
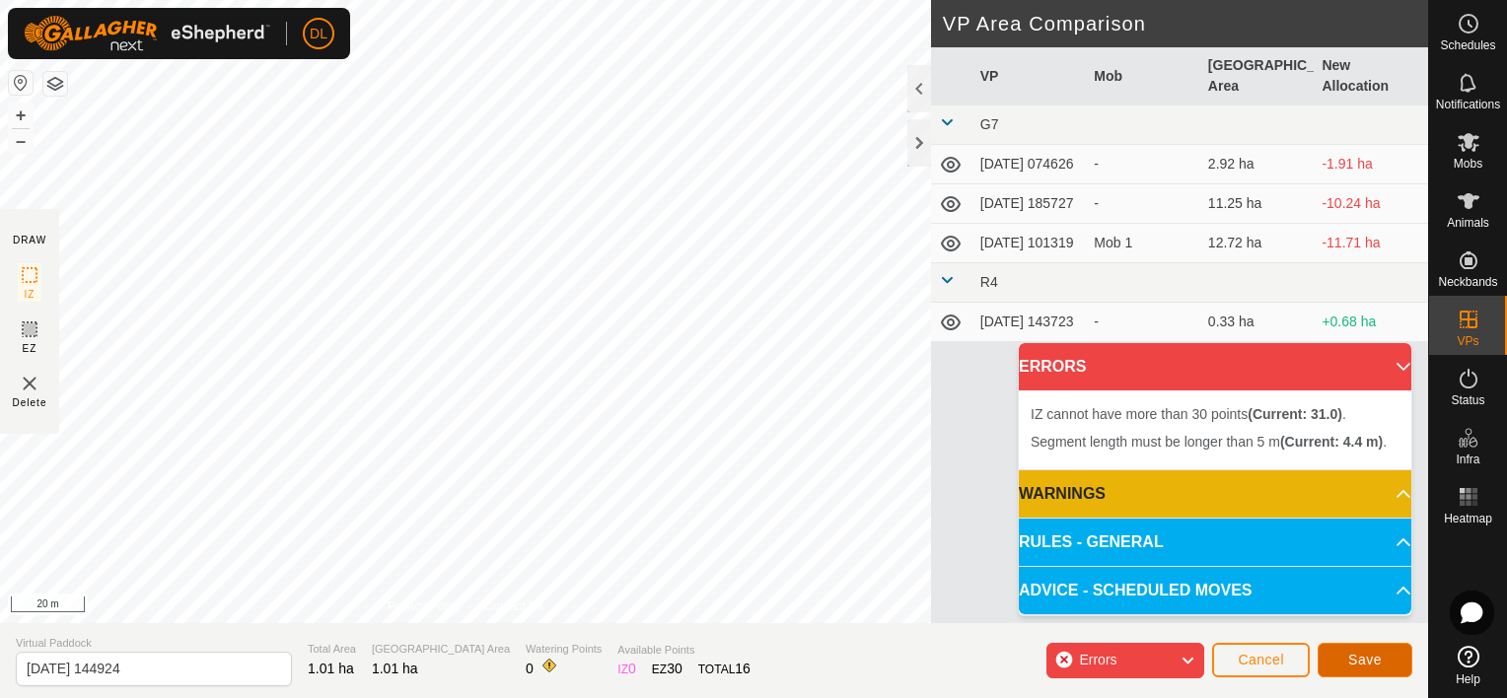
click at [1370, 662] on span "Save" at bounding box center [1365, 660] width 34 height 16
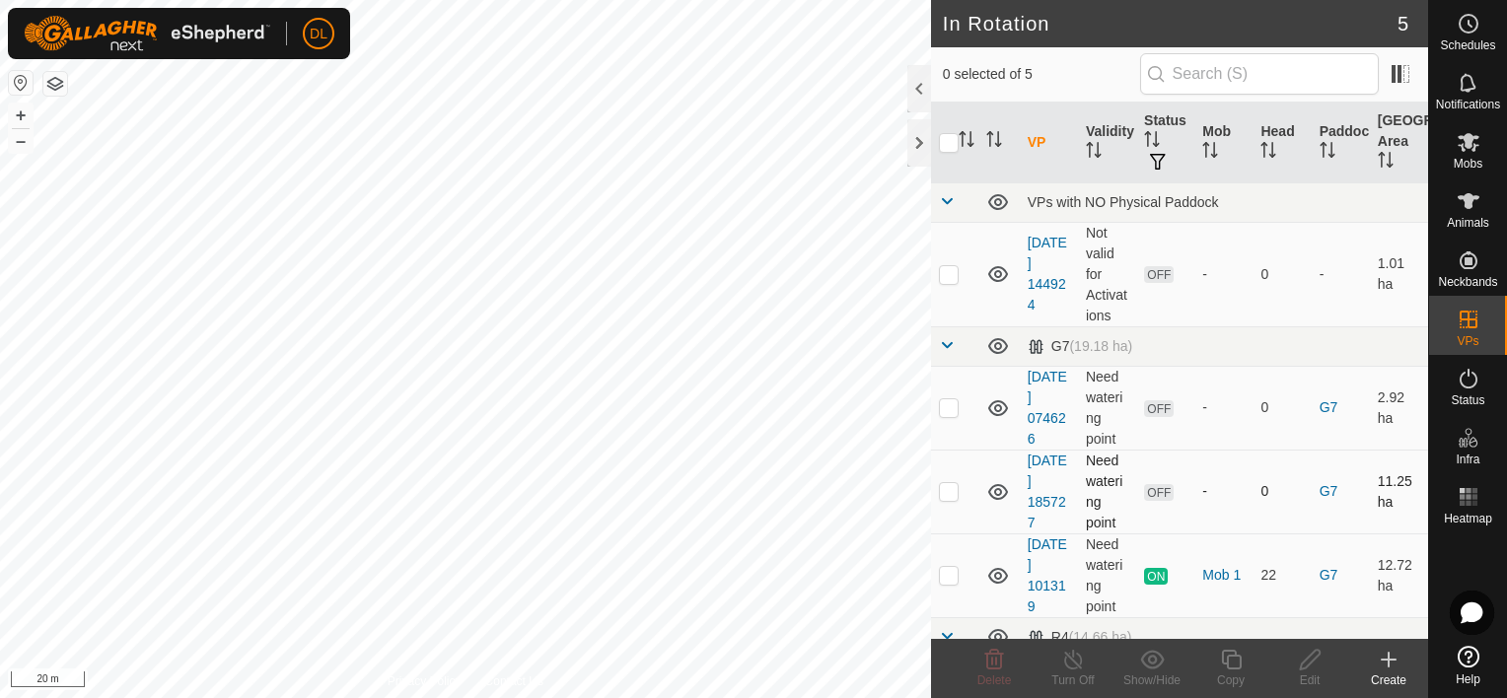
checkbox input "true"
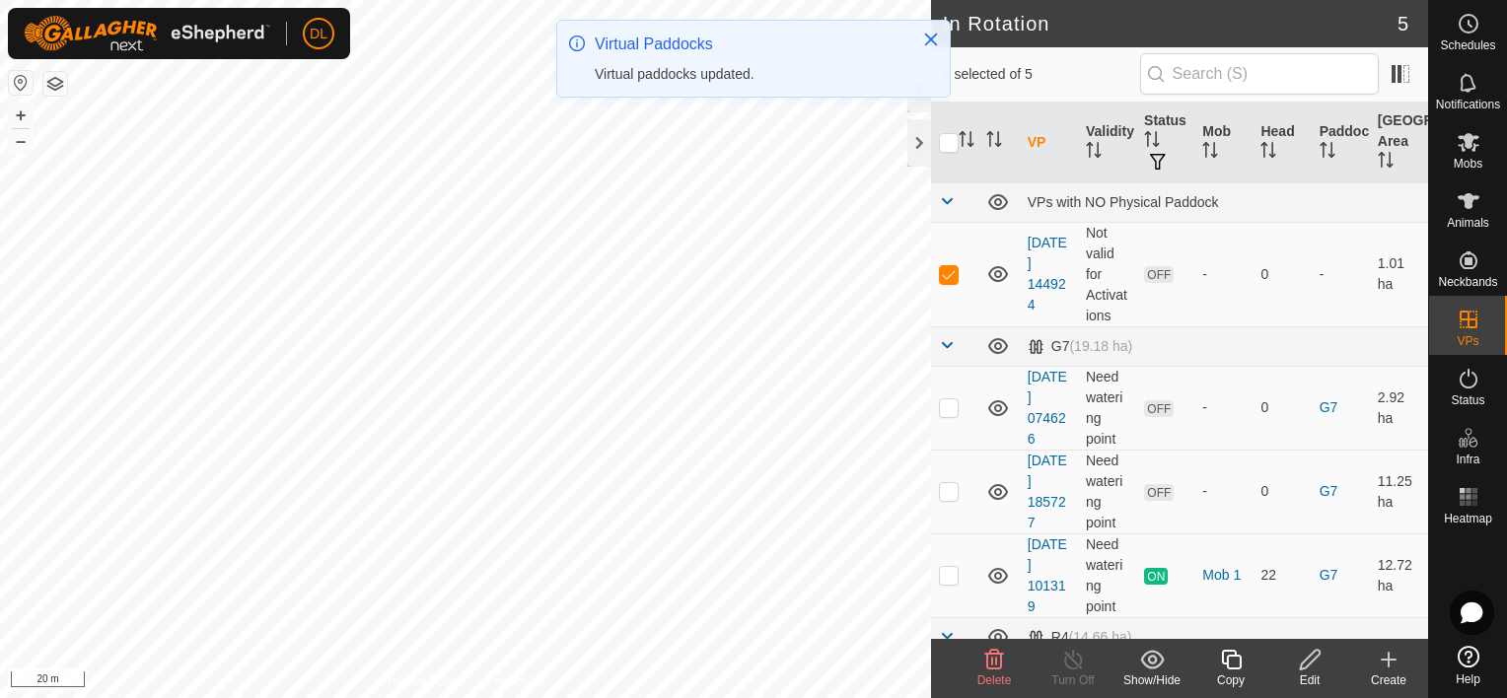
click at [1312, 672] on div "Edit" at bounding box center [1309, 681] width 79 height 18
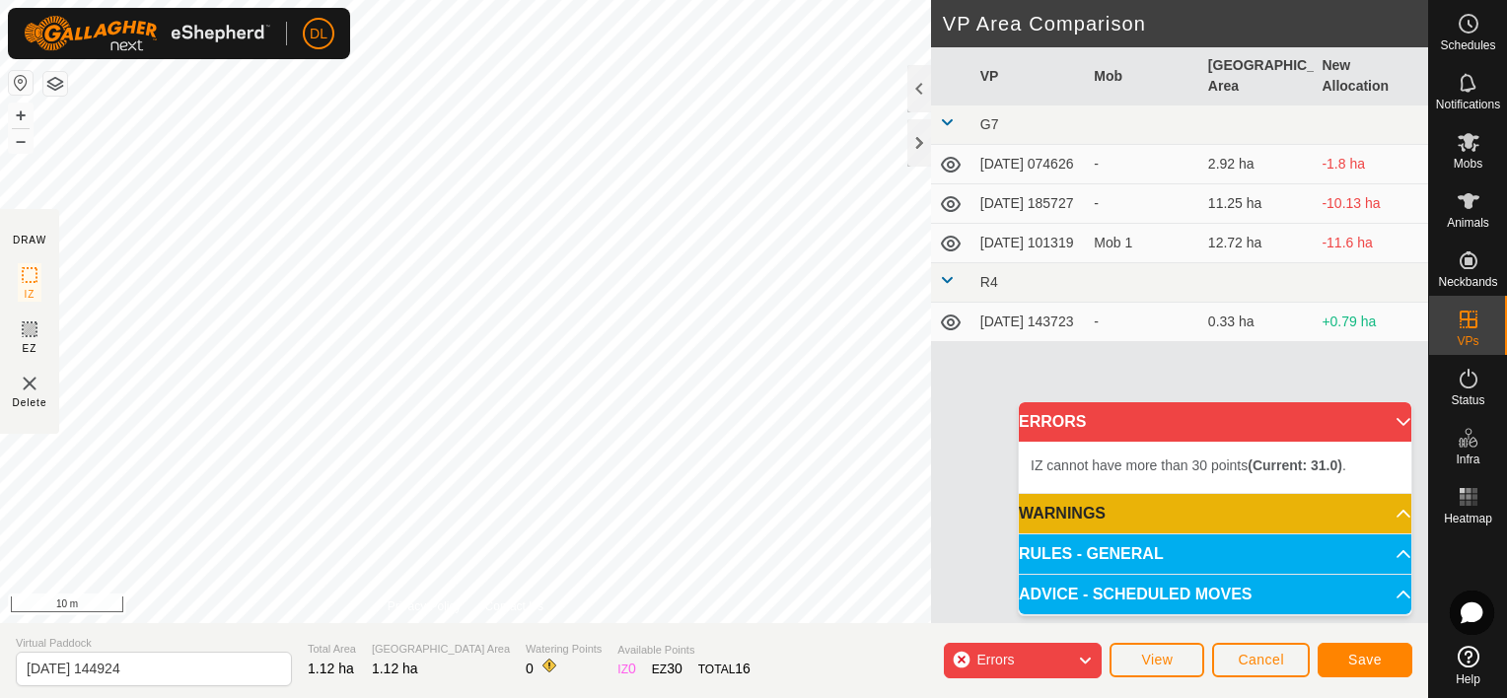
click at [769, 659] on div "DRAW IZ EZ Delete Privacy Policy Contact Us IZ interior angle must be larger th…" at bounding box center [714, 349] width 1428 height 698
click at [780, 651] on div "DRAW IZ EZ Delete Privacy Policy Contact Us IZ interior angle must be larger th…" at bounding box center [714, 349] width 1428 height 698
click at [877, 629] on div "DRAW IZ EZ Delete Privacy Policy Contact Us IZ interior angle must be larger th…" at bounding box center [714, 349] width 1428 height 698
click at [990, 51] on div "DRAW IZ EZ Delete Privacy Policy Contact Us IZ interior angle must be larger th…" at bounding box center [714, 311] width 1428 height 623
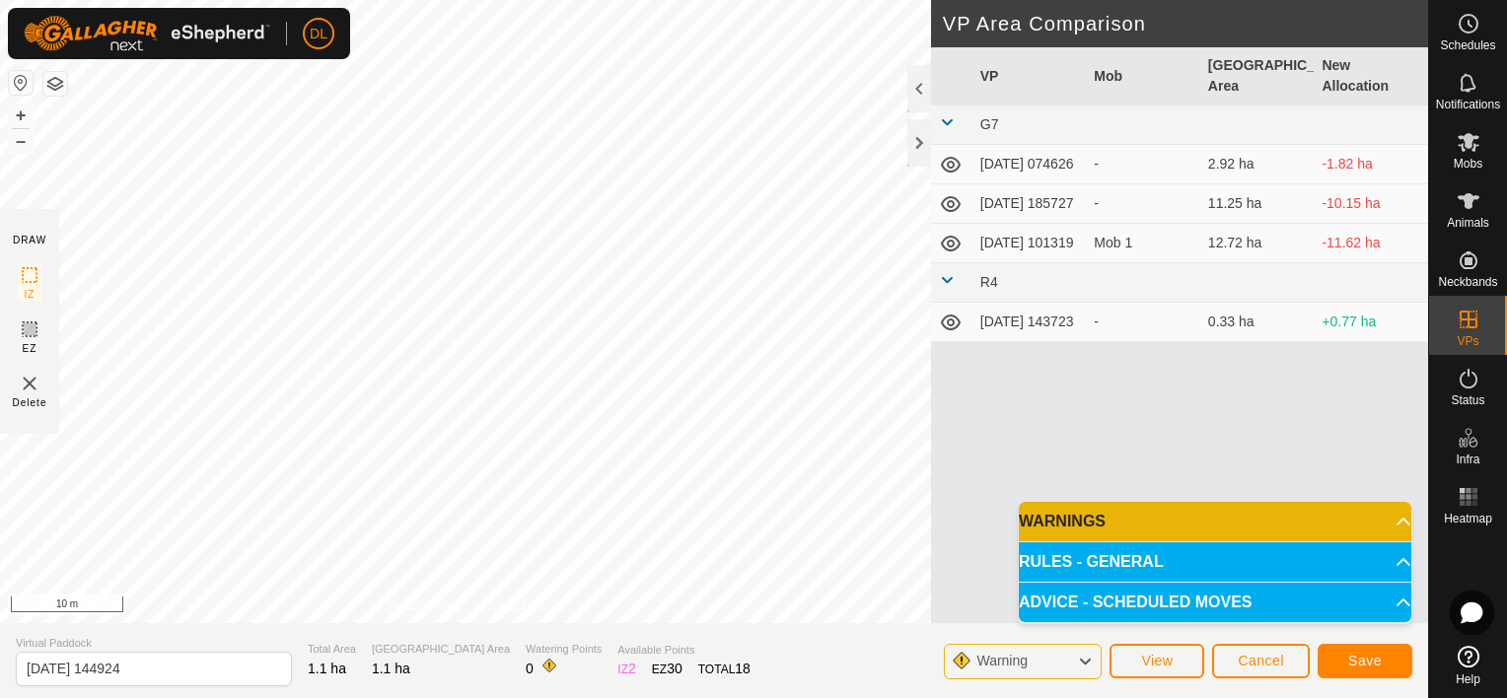
click at [515, 652] on div "DRAW IZ EZ Delete Privacy Policy Contact Us IZ interior angle must be larger th…" at bounding box center [714, 349] width 1428 height 698
click at [1369, 661] on span "Save" at bounding box center [1365, 661] width 34 height 16
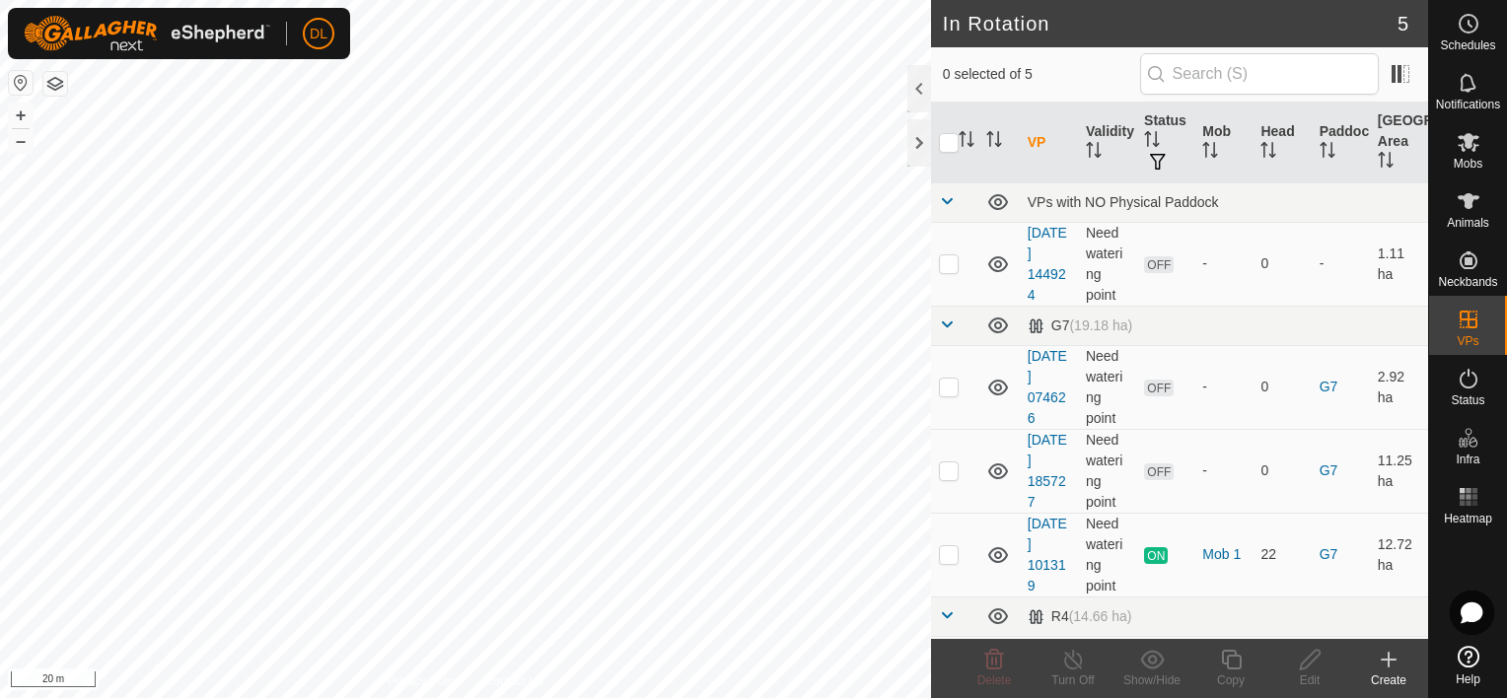
click at [1392, 667] on icon at bounding box center [1389, 660] width 24 height 24
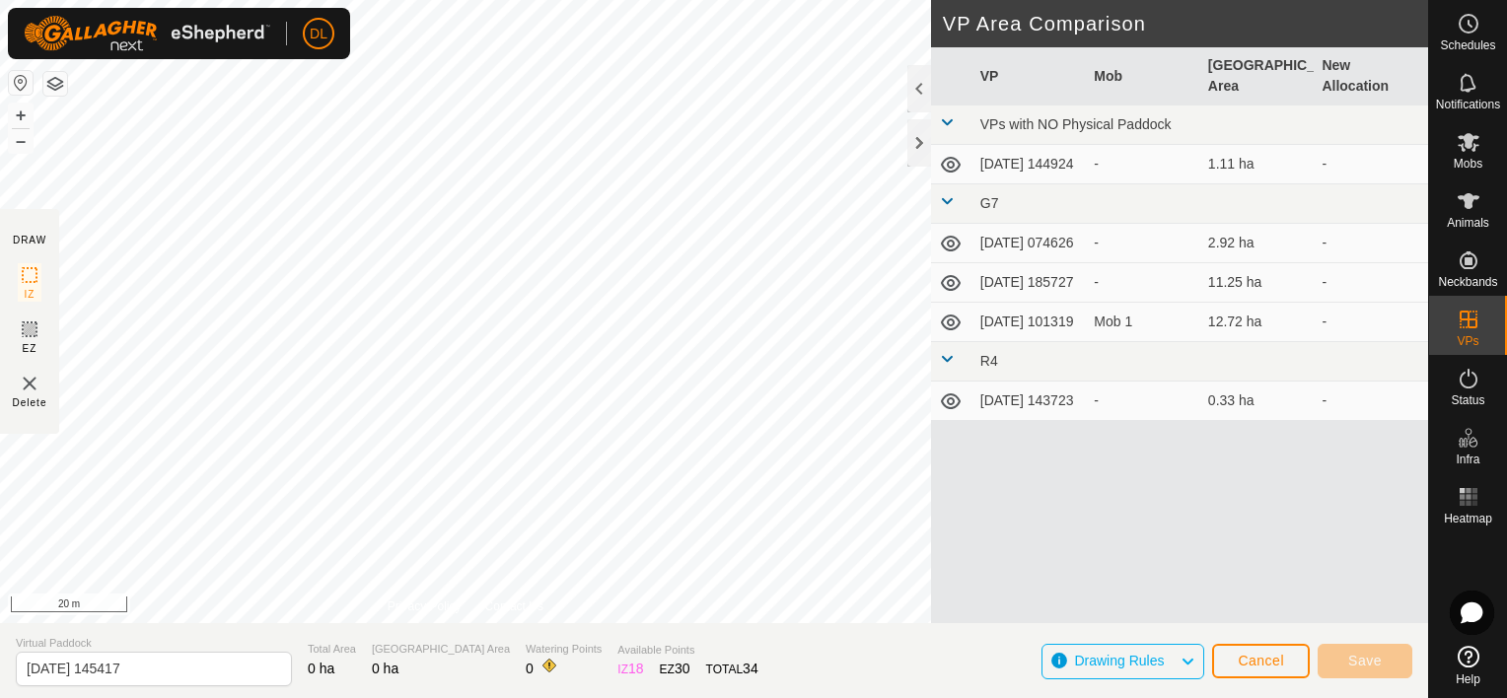
click at [443, 635] on div "DRAW IZ EZ Delete Privacy Policy Contact Us + – ⇧ i 20 m VP Area Comparison VP …" at bounding box center [714, 349] width 1428 height 698
click at [434, 636] on div "DRAW IZ EZ Delete Privacy Policy Contact Us + – ⇧ i 20 m VP Area Comparison VP …" at bounding box center [714, 349] width 1428 height 698
click at [931, 383] on div "DRAW IZ EZ Delete Privacy Policy Contact Us + – ⇧ i 20 m VP Area Comparison VP …" at bounding box center [714, 311] width 1428 height 623
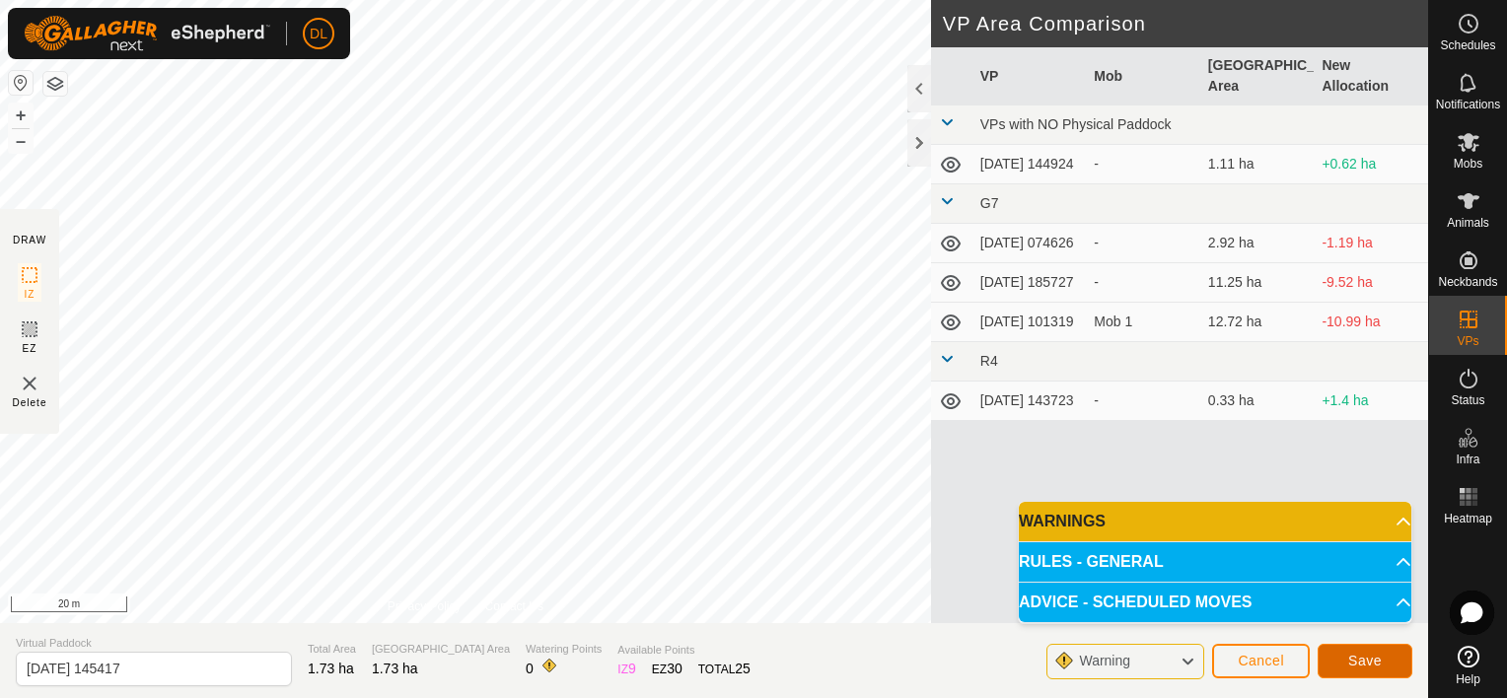
click at [1375, 660] on span "Save" at bounding box center [1365, 661] width 34 height 16
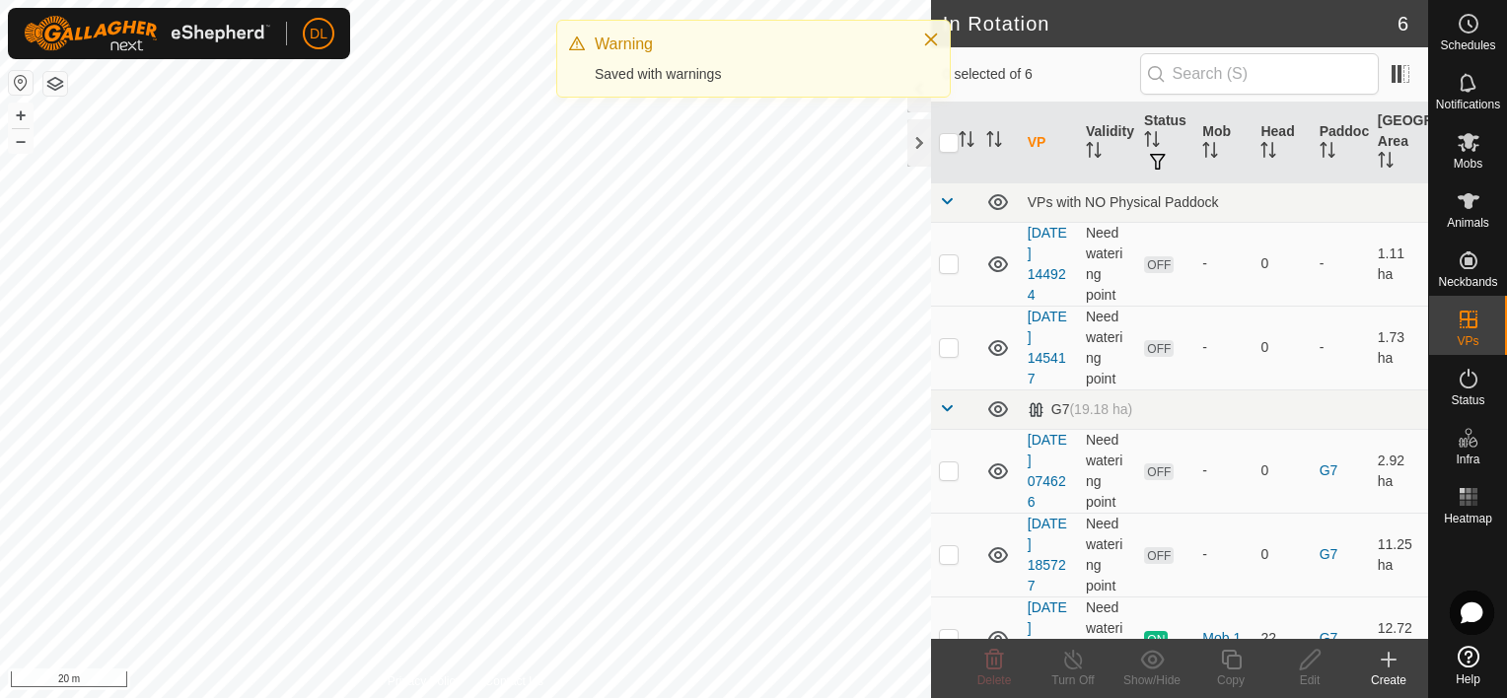
checkbox input "true"
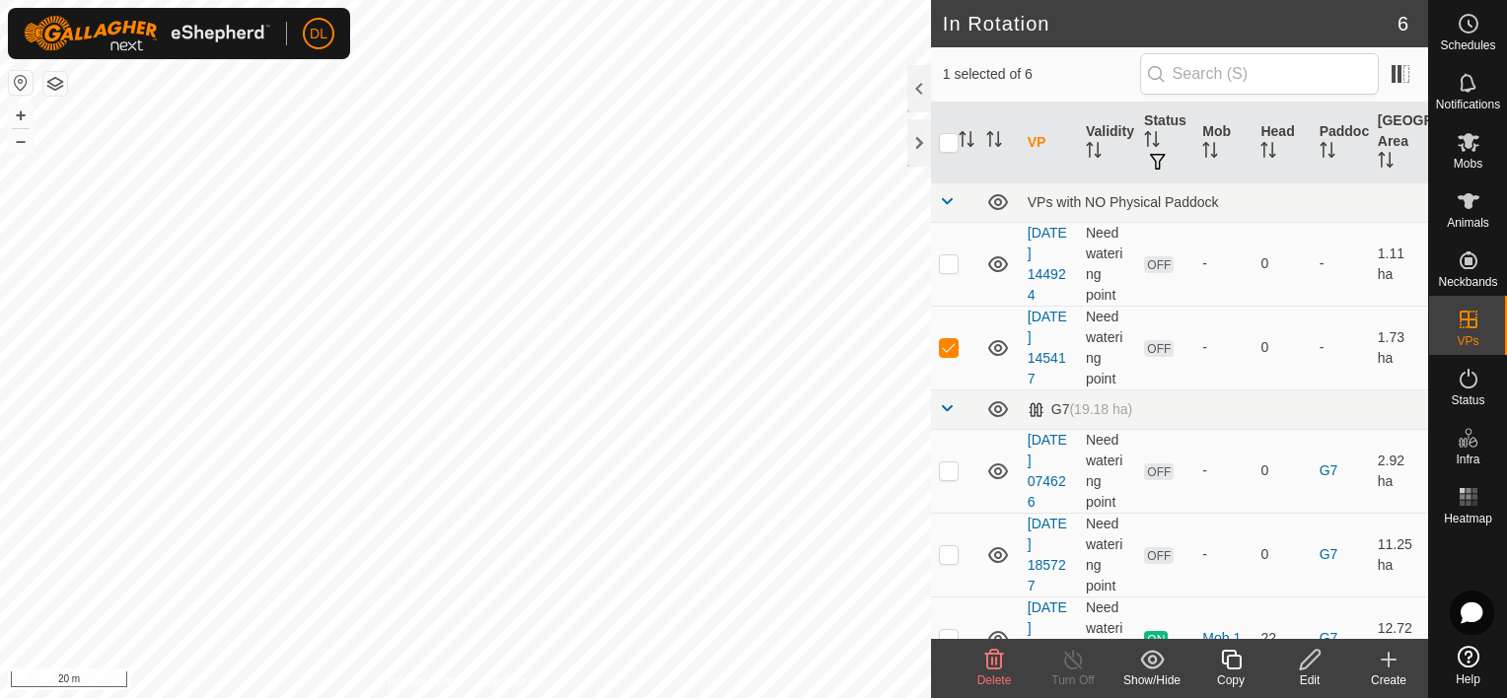
click at [1310, 665] on icon at bounding box center [1310, 660] width 25 height 24
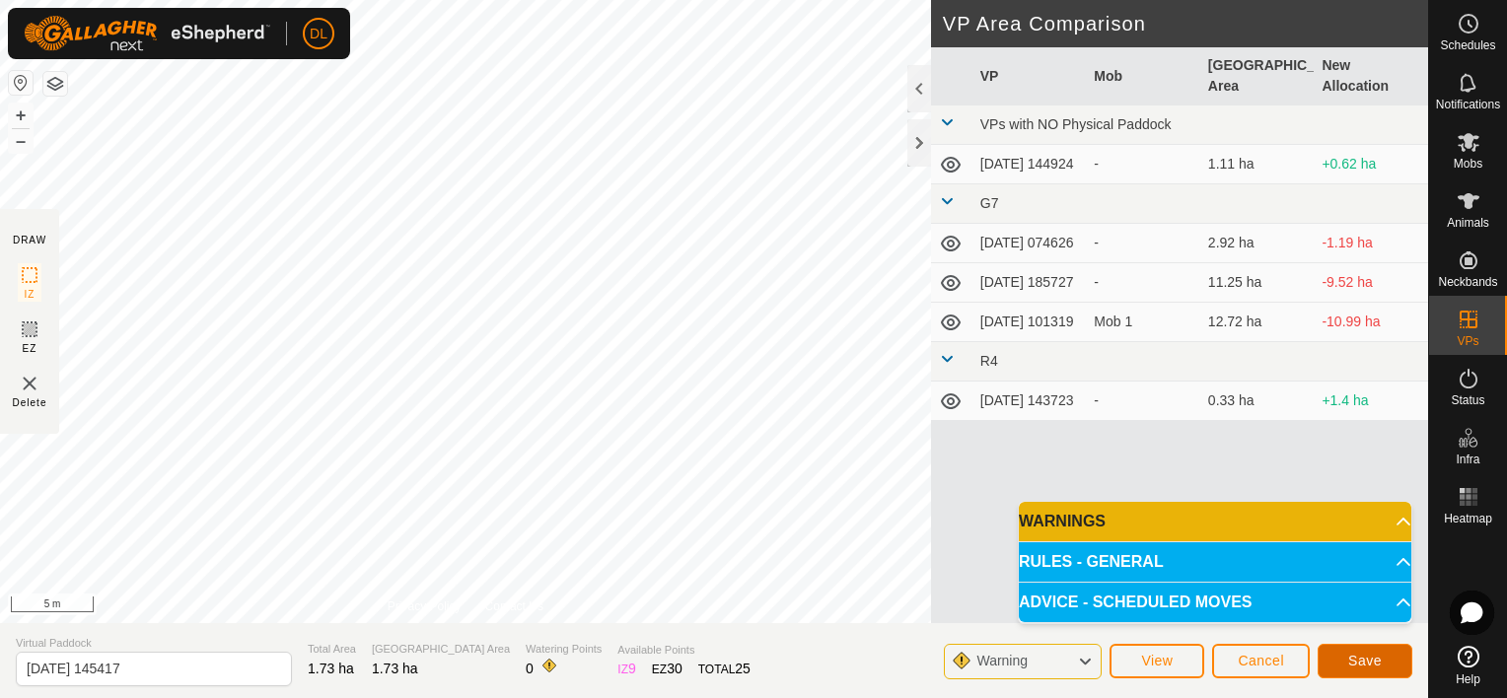
click at [1361, 665] on span "Save" at bounding box center [1365, 661] width 34 height 16
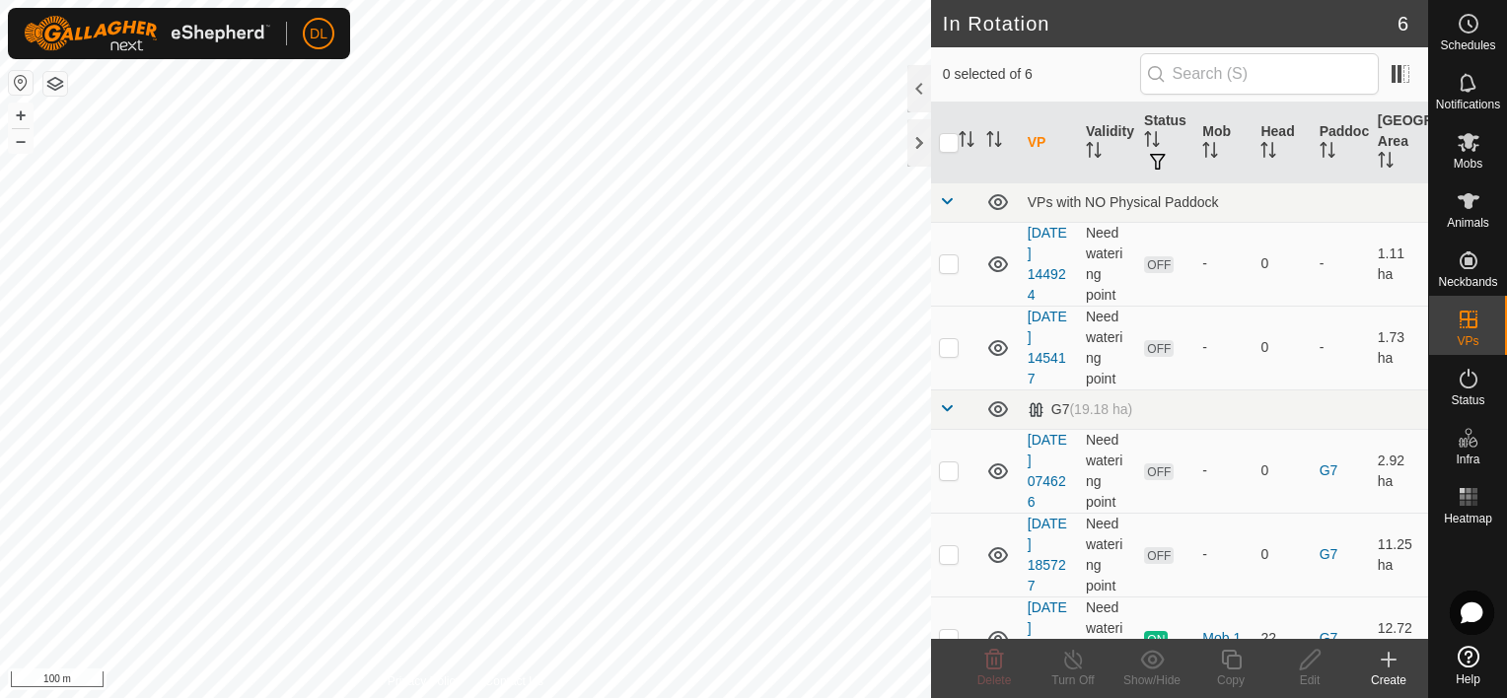
click at [464, 697] on html "DL Schedules Notifications Mobs Animals Neckbands VPs Status Infra Heatmap Help…" at bounding box center [753, 349] width 1507 height 698
click at [452, 697] on html "DL Schedules Notifications Mobs Animals Neckbands VPs Status Infra Heatmap Help…" at bounding box center [753, 349] width 1507 height 698
click at [1388, 654] on icon at bounding box center [1388, 660] width 0 height 14
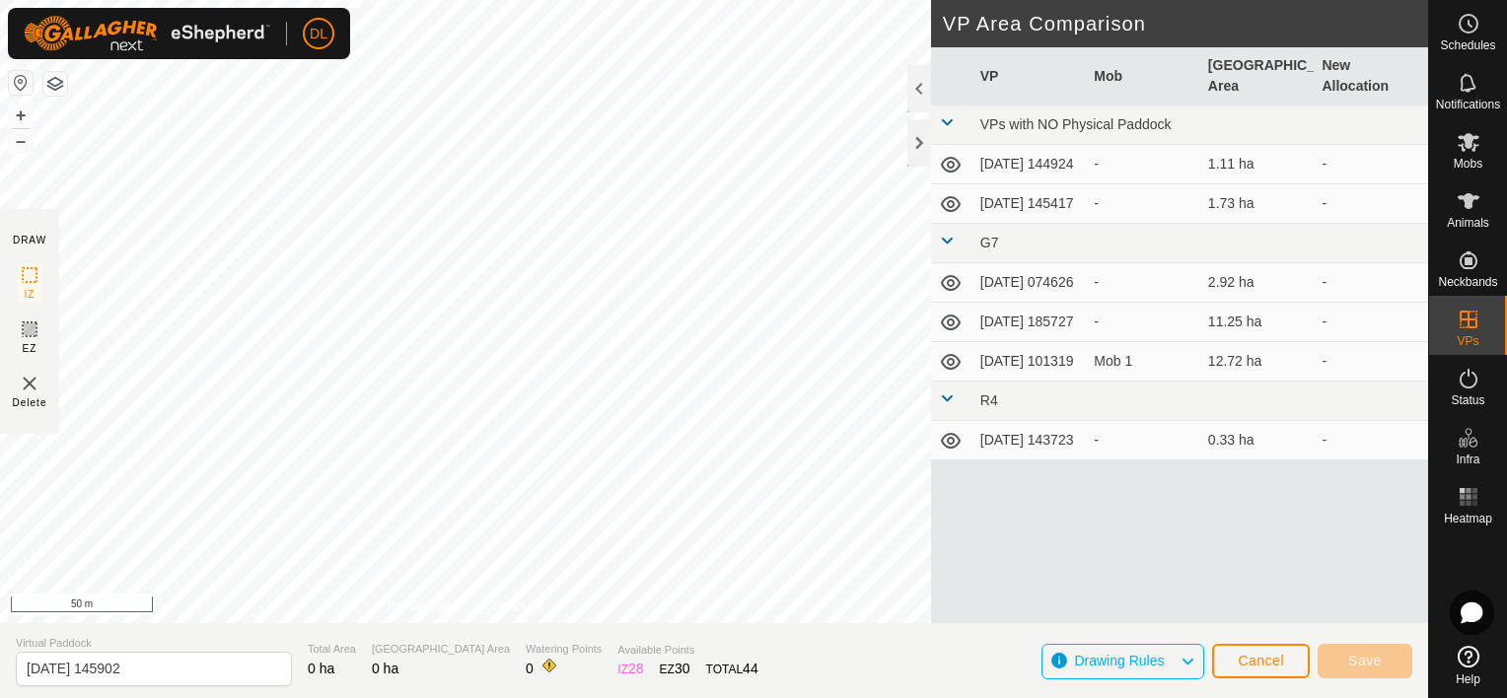
click at [229, 697] on html "DL Schedules Notifications Mobs Animals Neckbands VPs Status Infra Heatmap Help…" at bounding box center [753, 349] width 1507 height 698
click at [0, 316] on html "DL Schedules Notifications Mobs Animals Neckbands VPs Status Infra Heatmap Help…" at bounding box center [753, 349] width 1507 height 698
click at [852, 630] on div "DRAW IZ EZ Delete Privacy Policy Contact Us + – ⇧ i 50 m VP Area Comparison VP …" at bounding box center [714, 349] width 1428 height 698
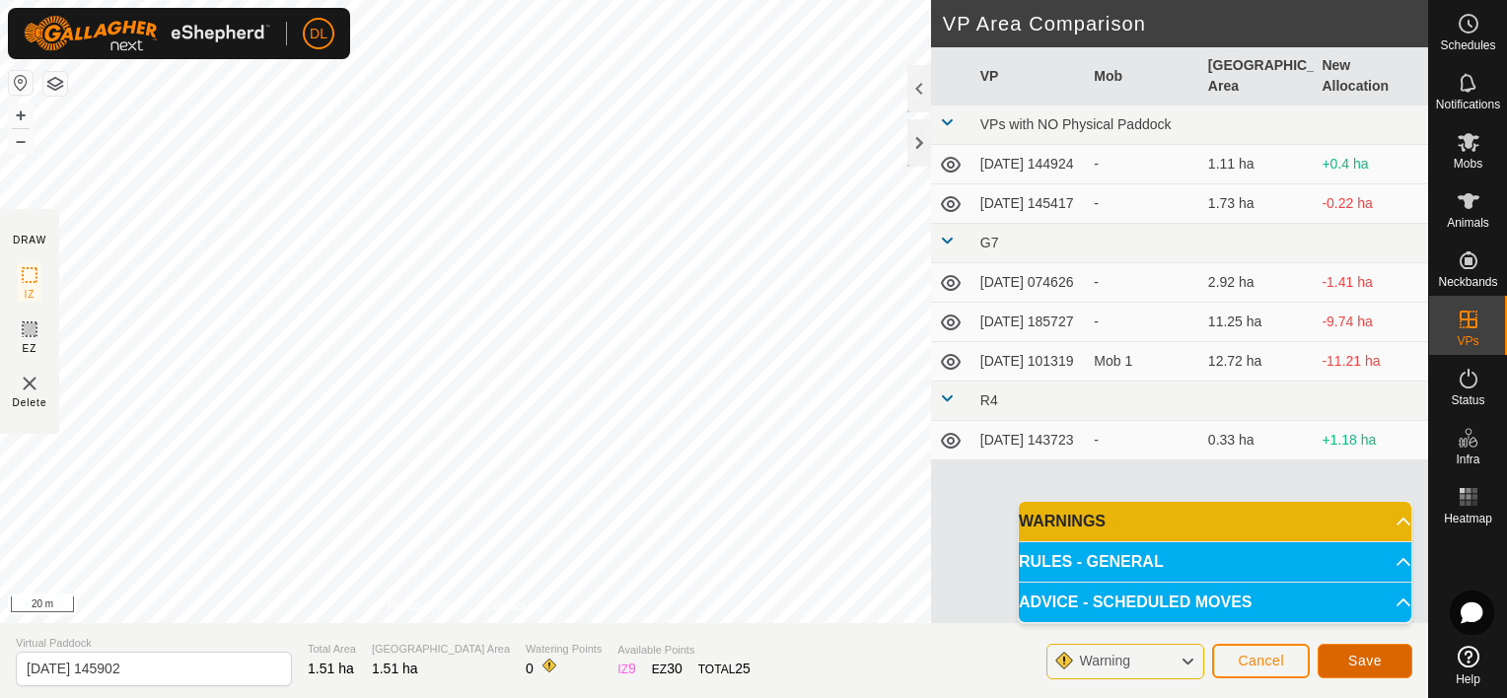
click at [1373, 663] on span "Save" at bounding box center [1365, 661] width 34 height 16
